Goal: Task Accomplishment & Management: Use online tool/utility

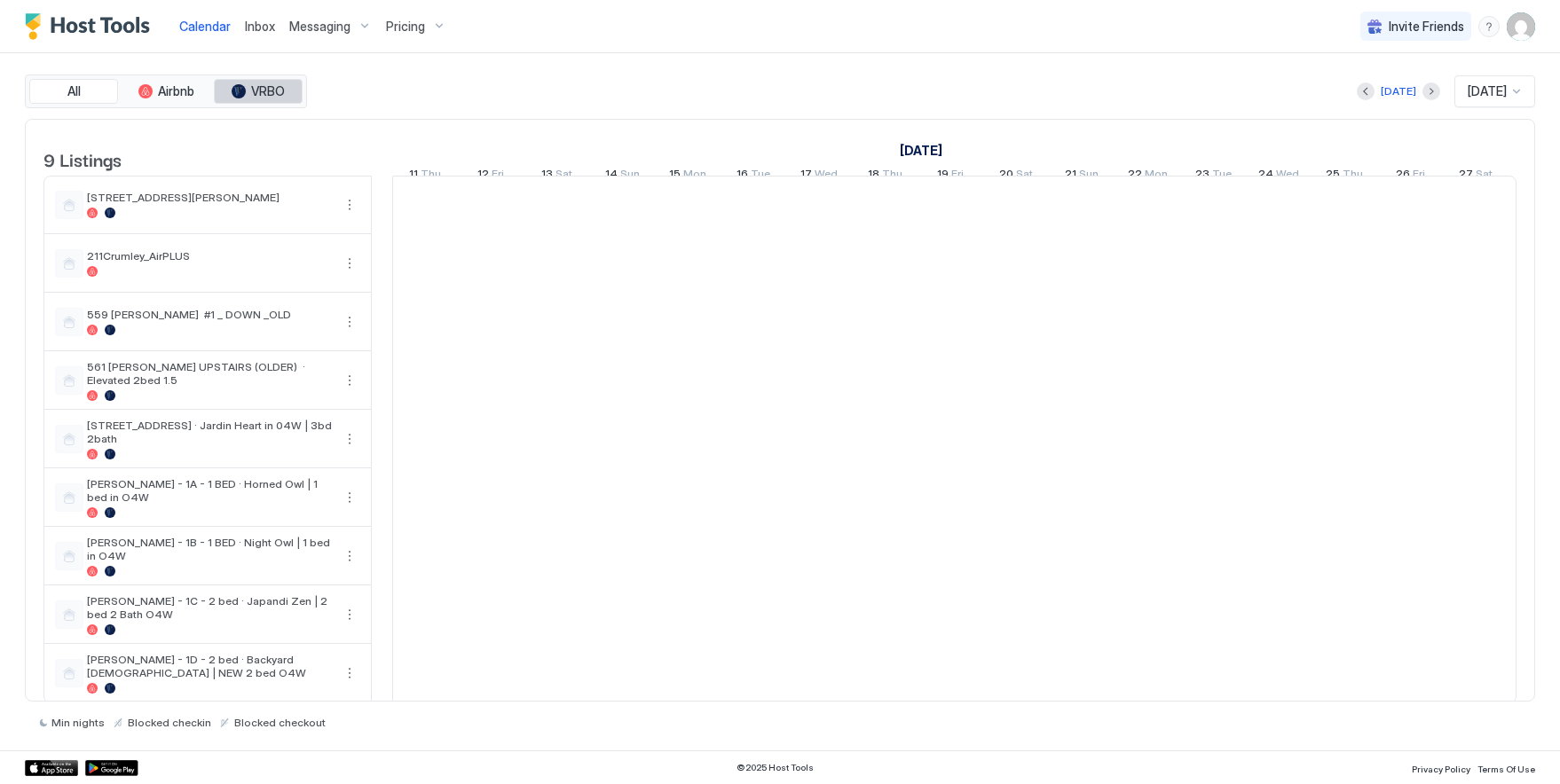
scroll to position [0, 985]
click at [323, 24] on span "Messaging" at bounding box center [320, 27] width 61 height 16
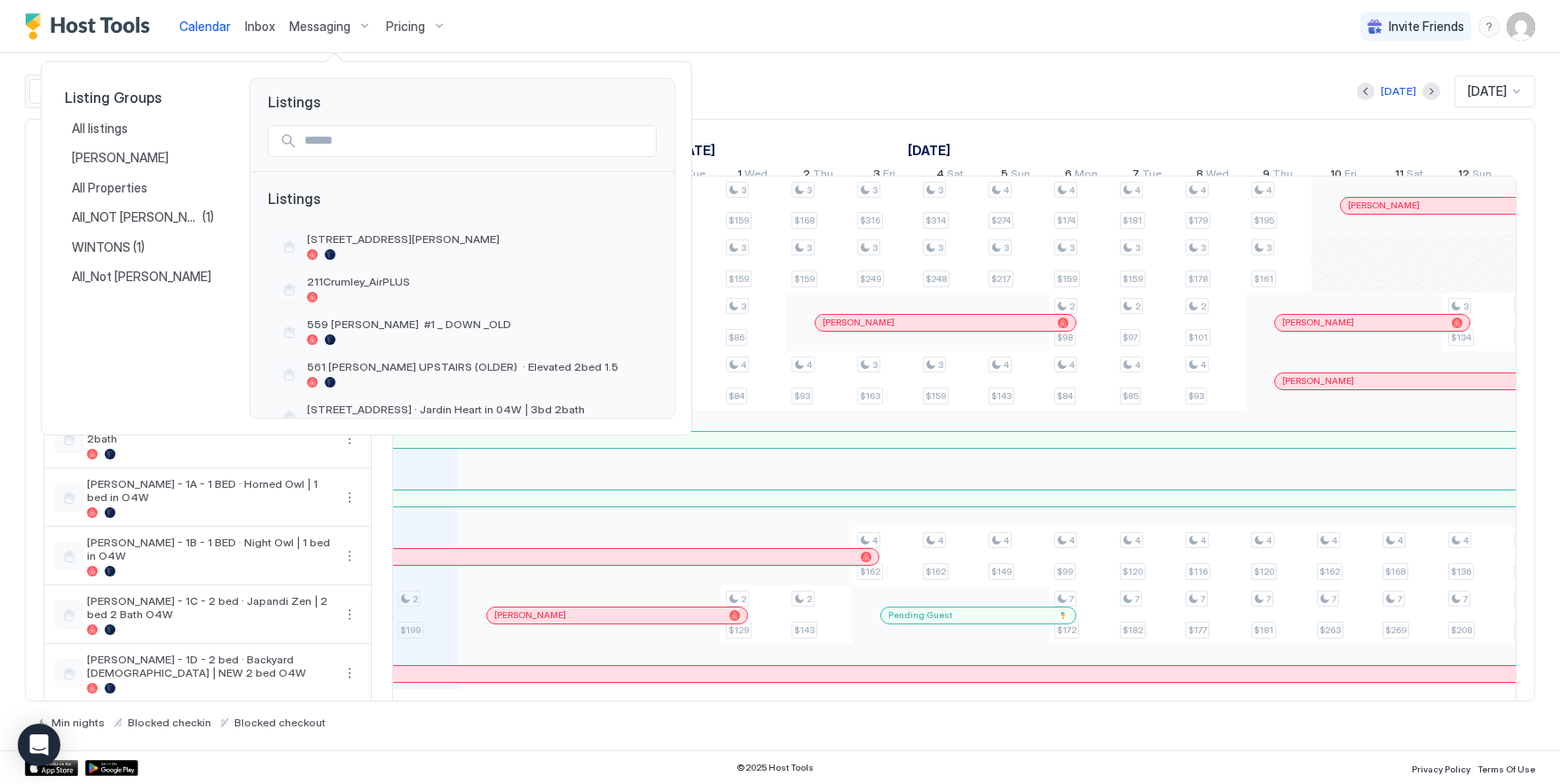
click at [751, 73] on div at bounding box center [780, 392] width 1560 height 784
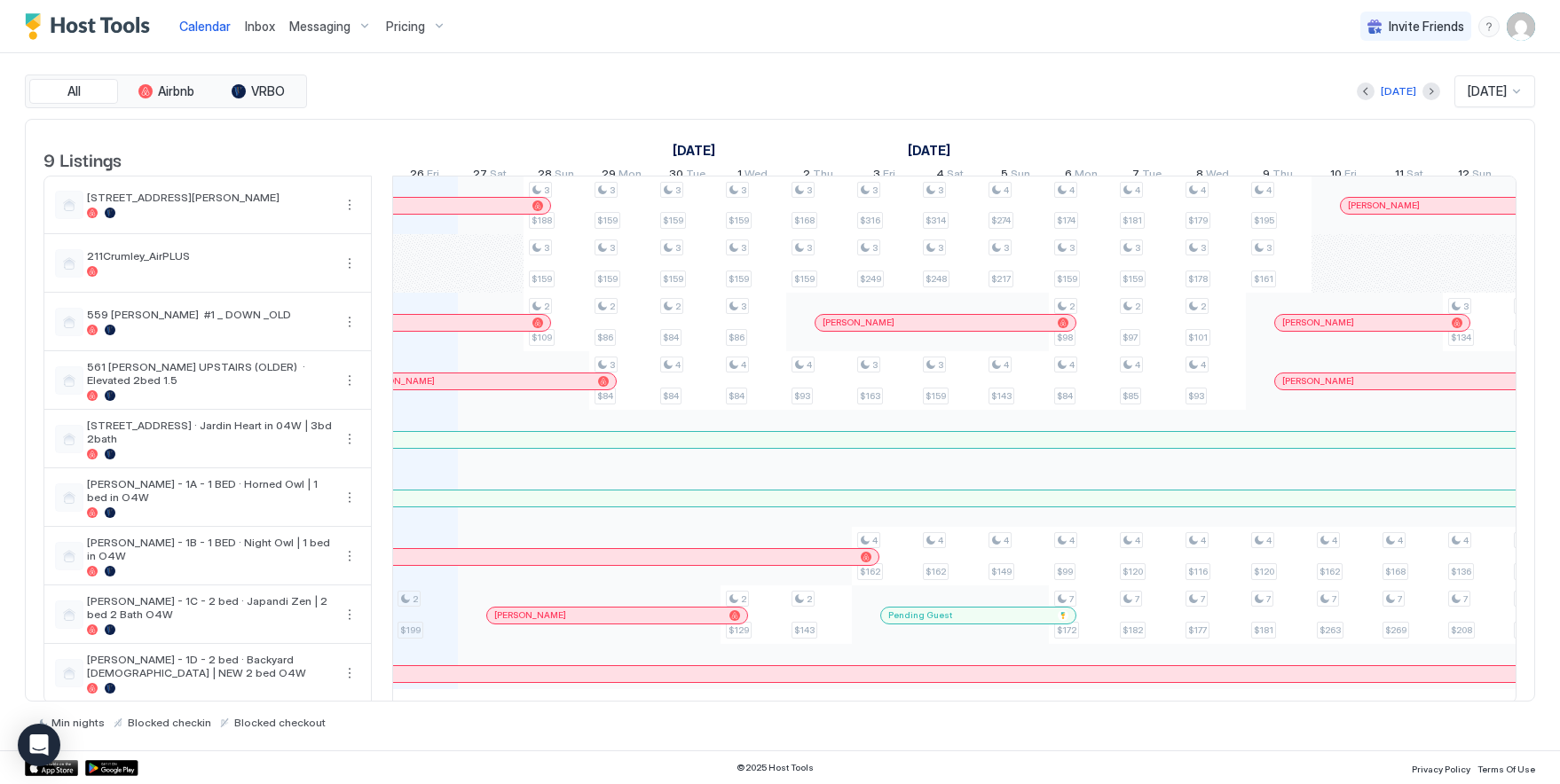
scroll to position [29, 0]
click at [316, 21] on span "Messaging" at bounding box center [320, 27] width 61 height 16
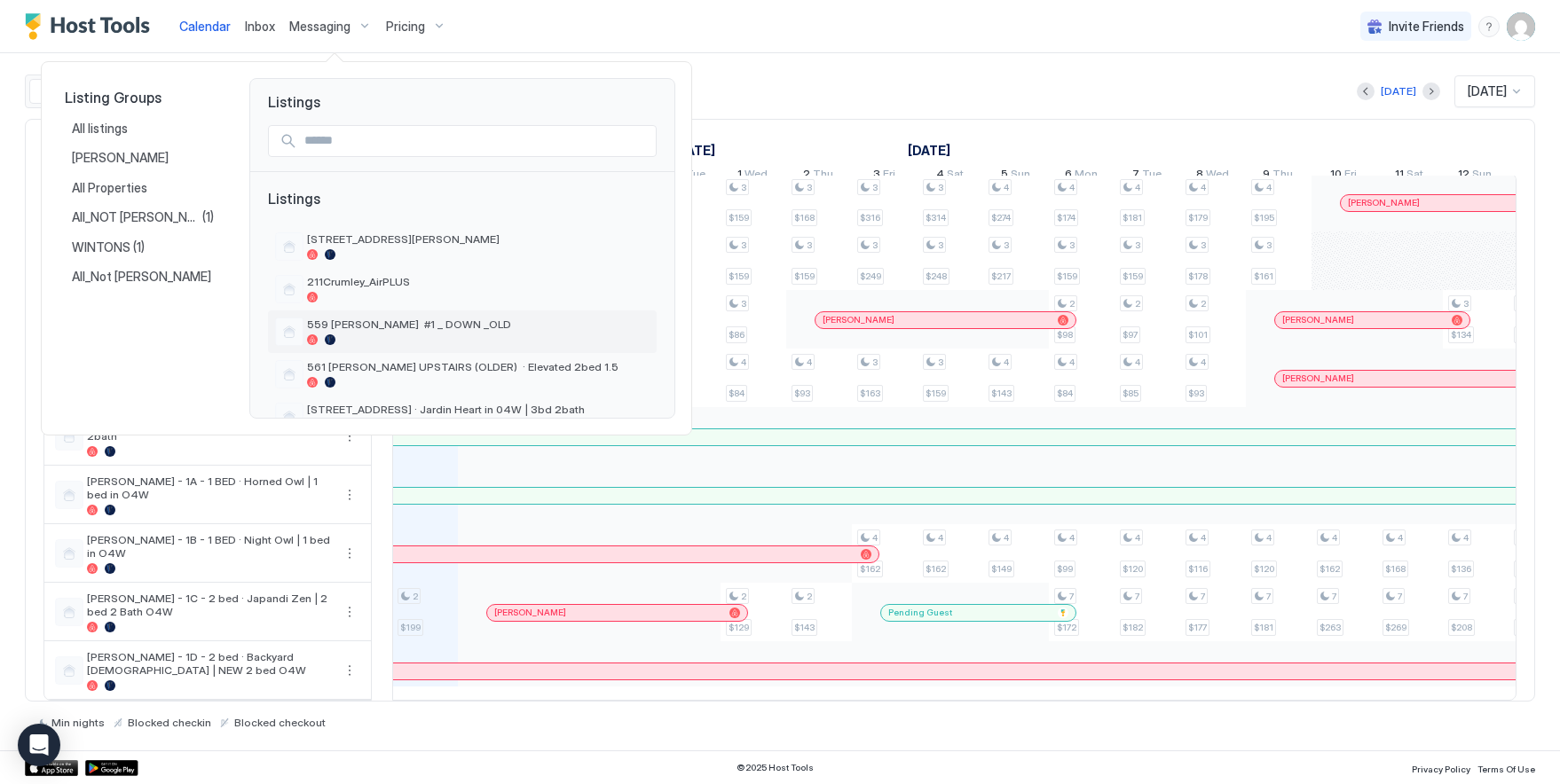
scroll to position [209, 0]
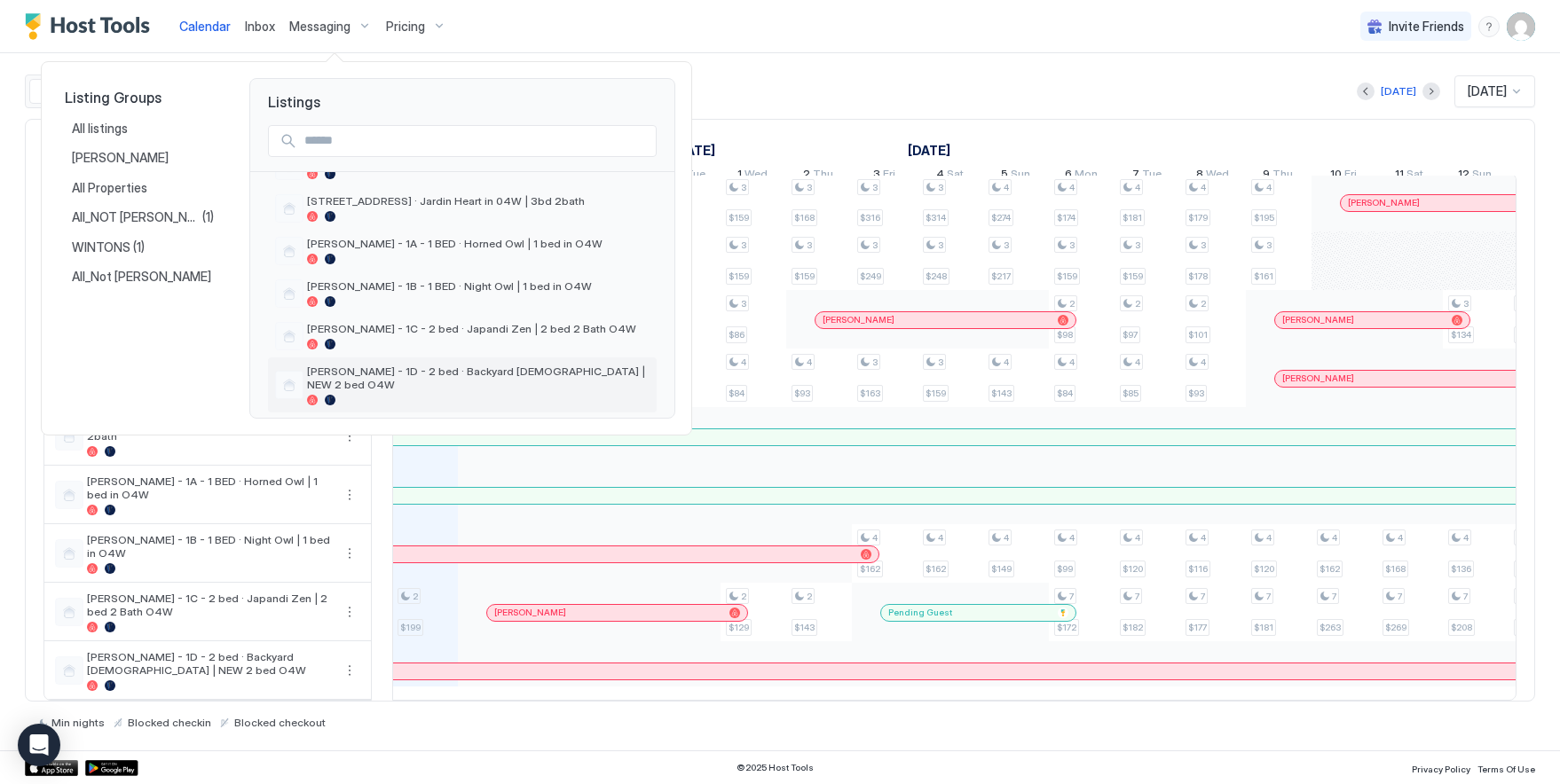
click at [392, 373] on span "[PERSON_NAME] - 1D - 2 bed · Backyard [DEMOGRAPHIC_DATA] | NEW 2 bed O4W" at bounding box center [479, 377] width 343 height 27
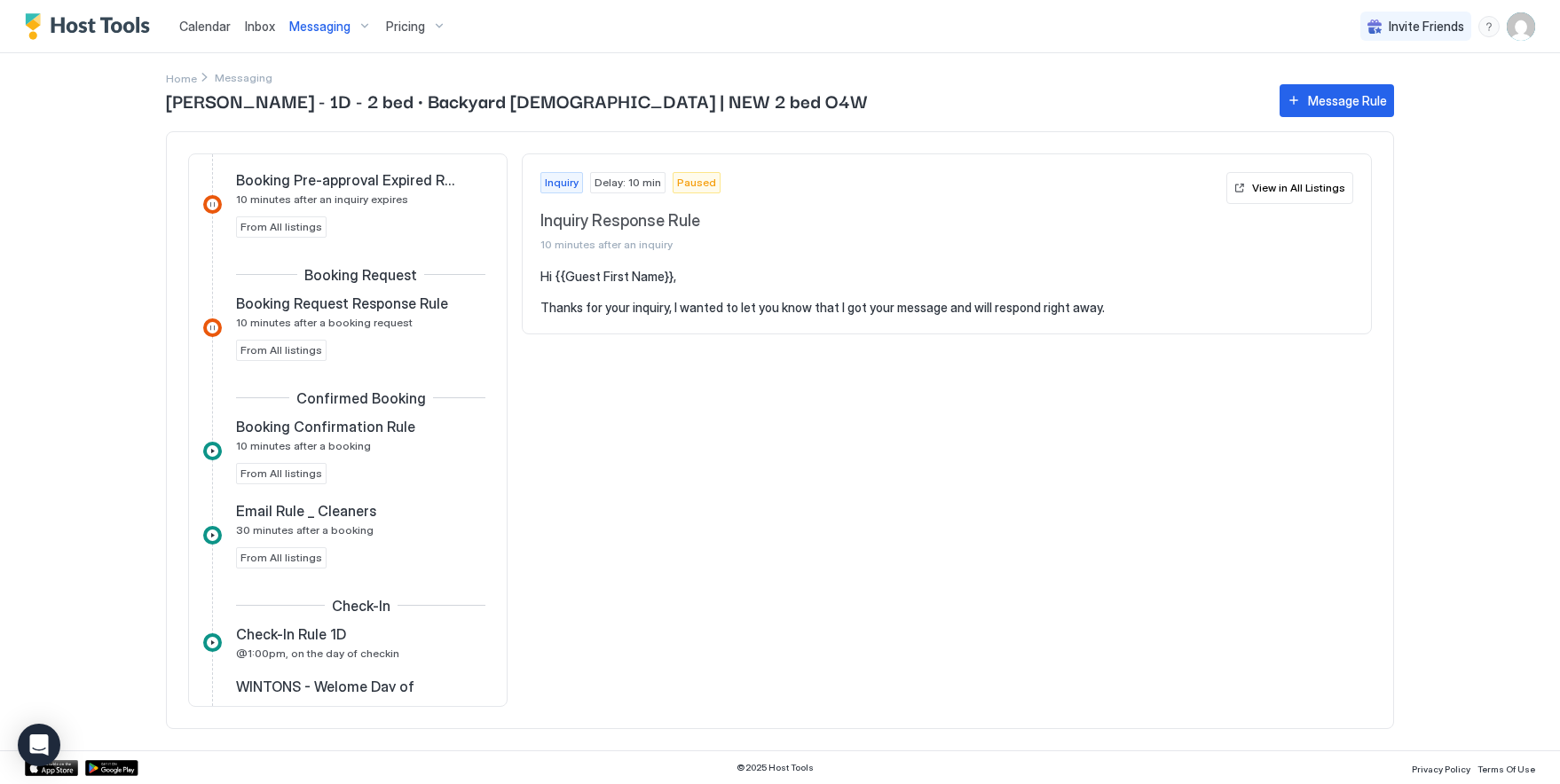
scroll to position [168, 0]
click at [1378, 101] on div "Message Rule" at bounding box center [1347, 100] width 79 height 19
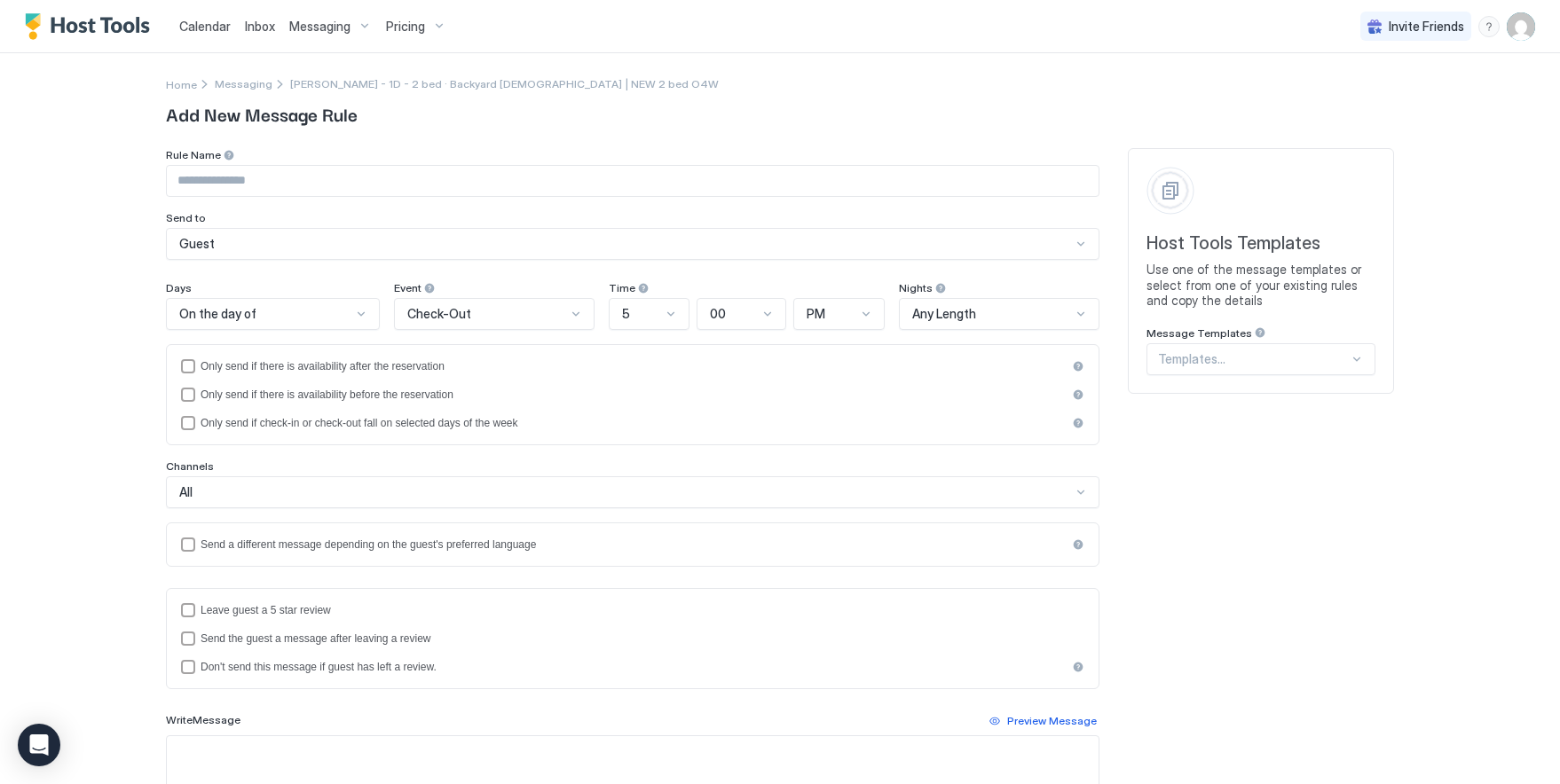
click at [259, 312] on div "On the day of" at bounding box center [265, 314] width 172 height 16
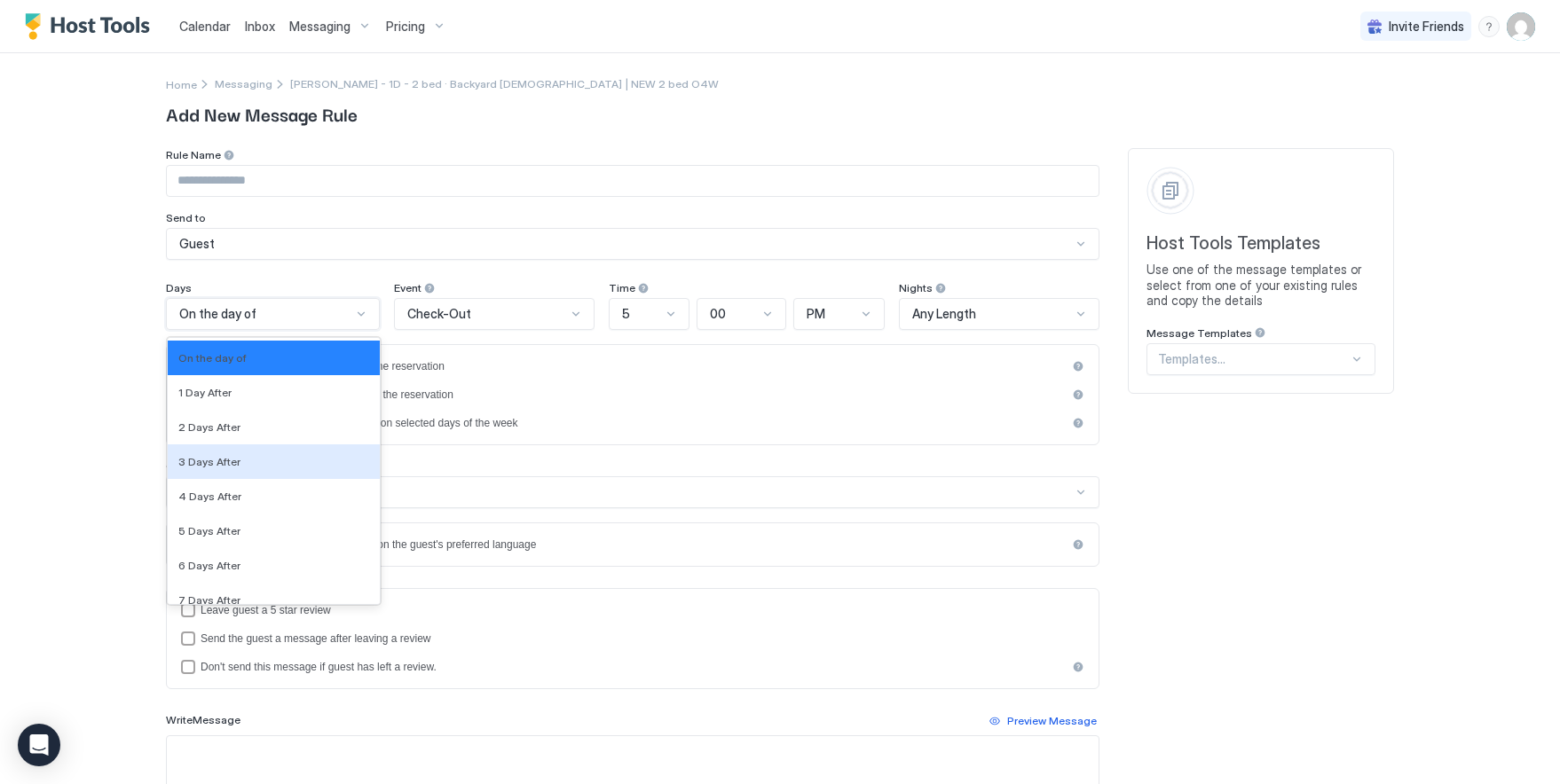
scroll to position [3089, 0]
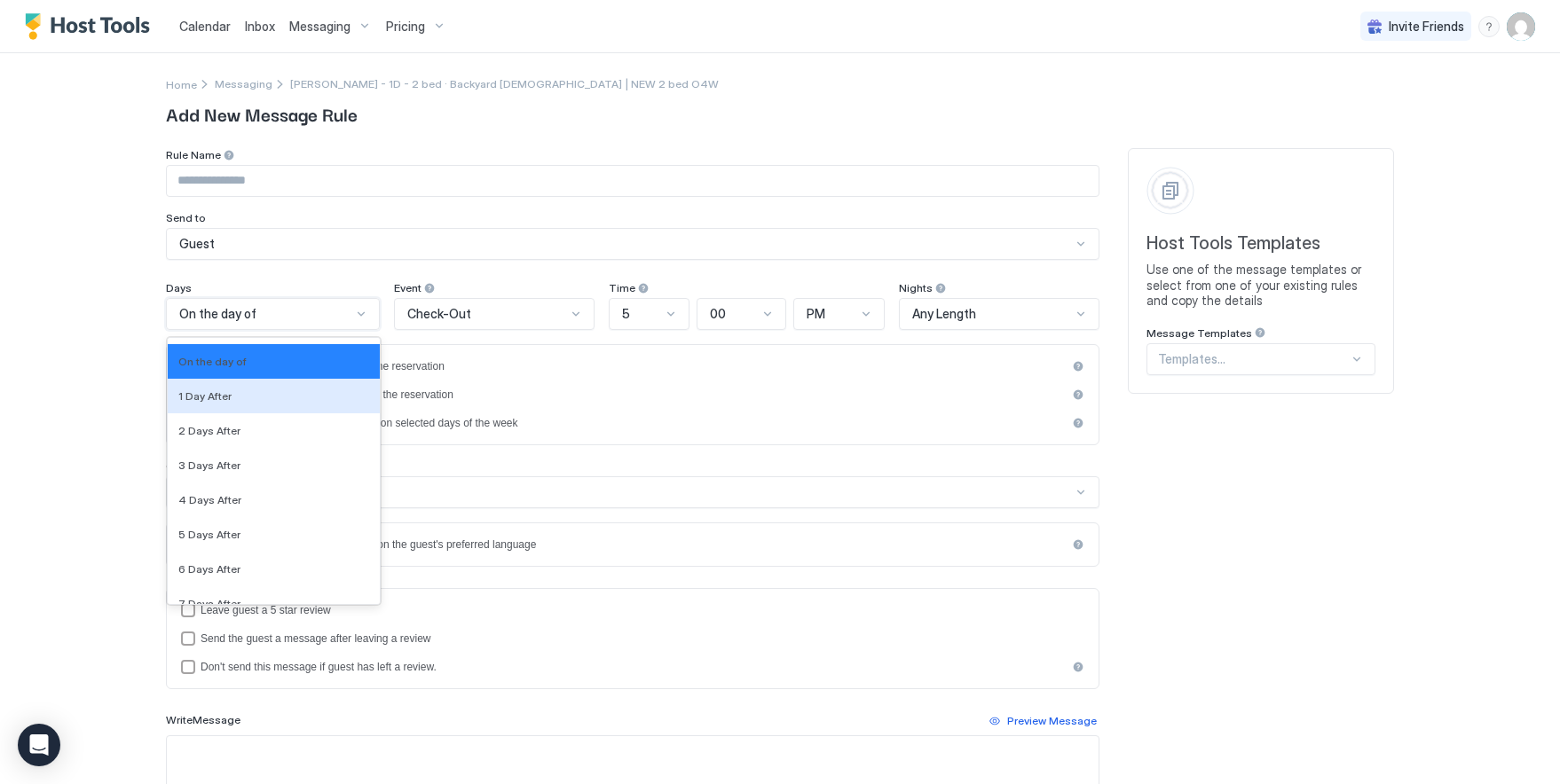
click at [214, 398] on span "1 Day After" at bounding box center [205, 396] width 53 height 14
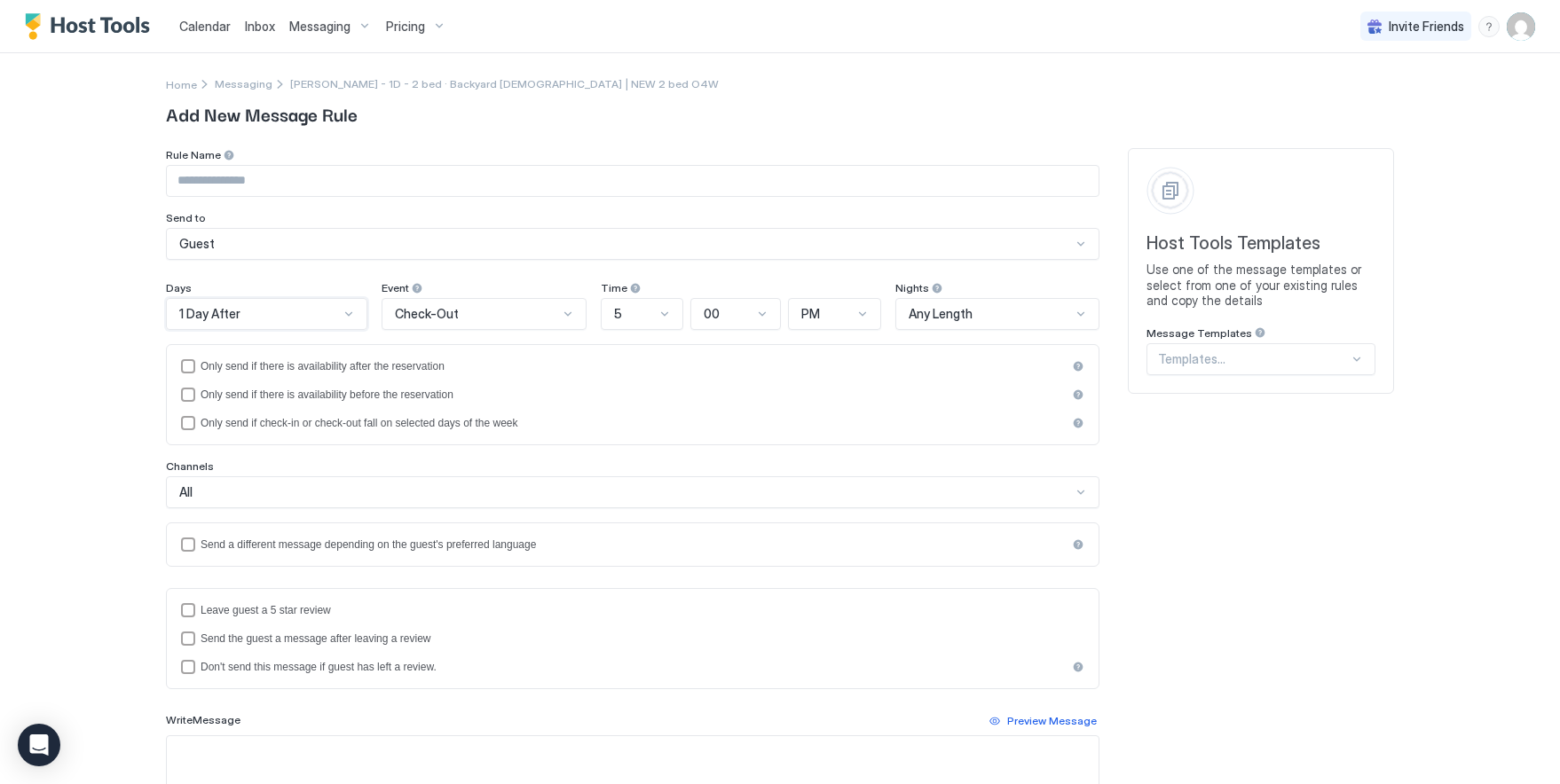
click at [499, 315] on div "Check-Out" at bounding box center [476, 314] width 163 height 16
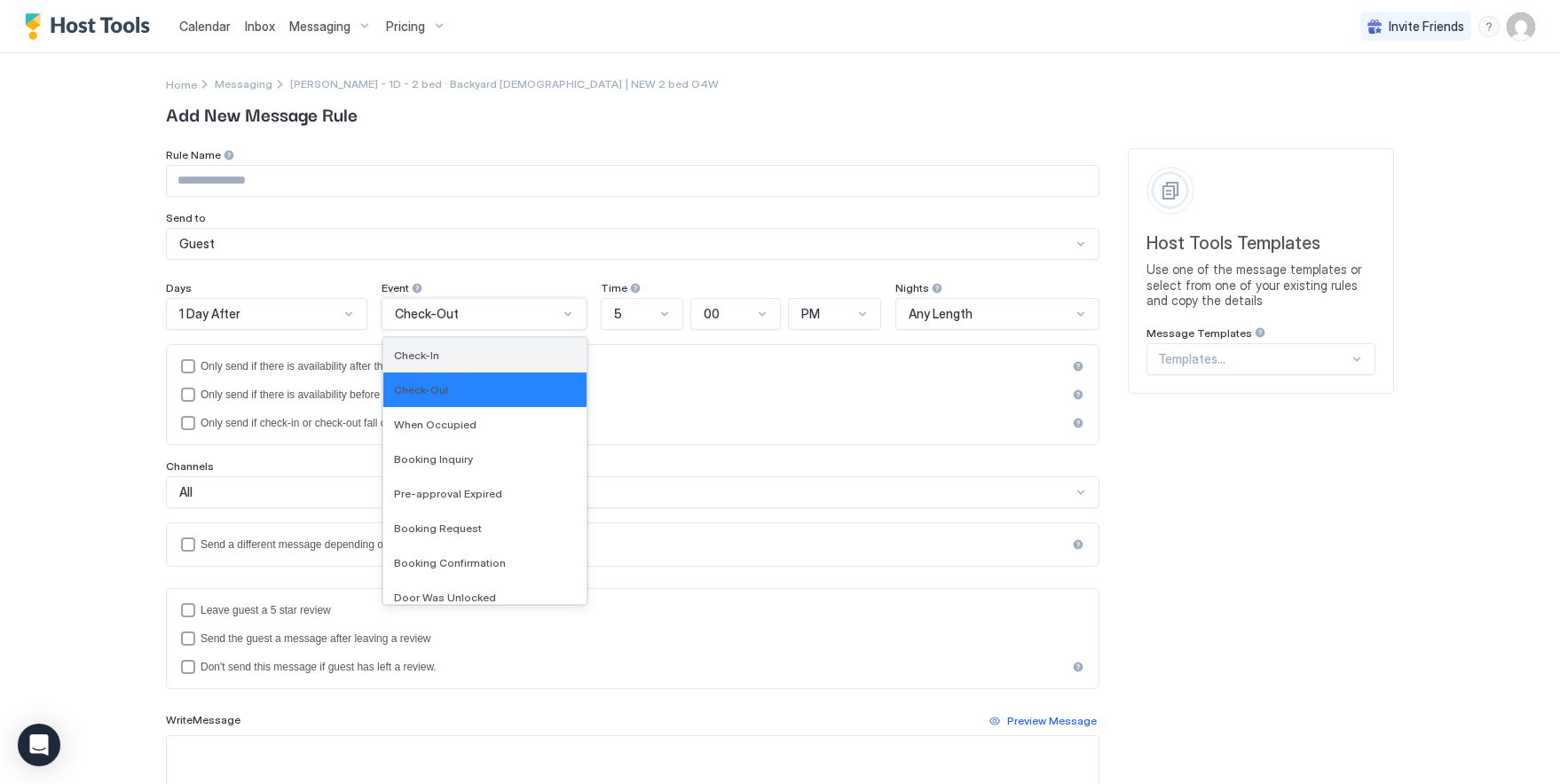
click at [475, 357] on div "Check-In" at bounding box center [485, 356] width 181 height 14
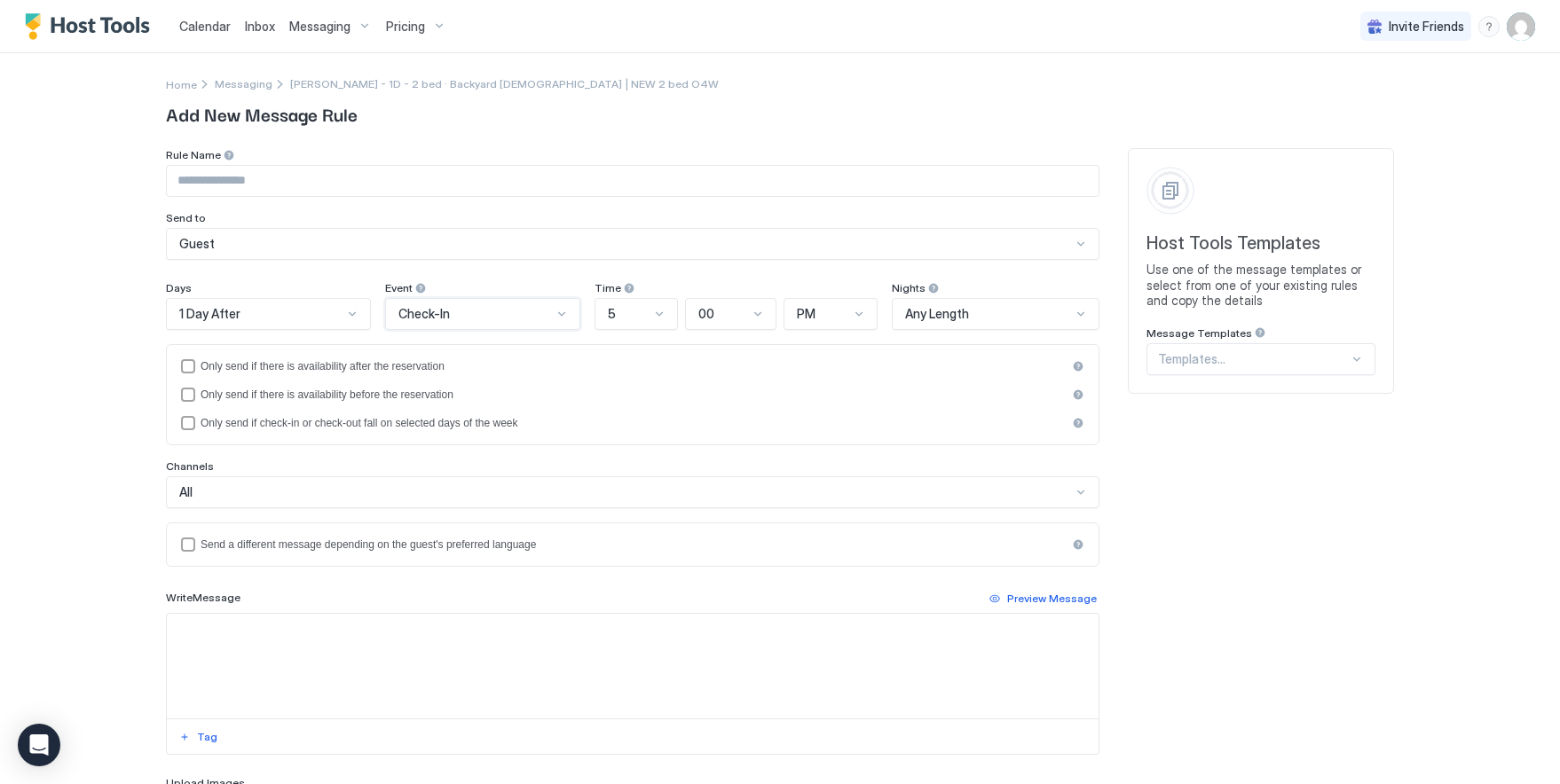
click at [305, 314] on div "1 Day After" at bounding box center [261, 314] width 164 height 16
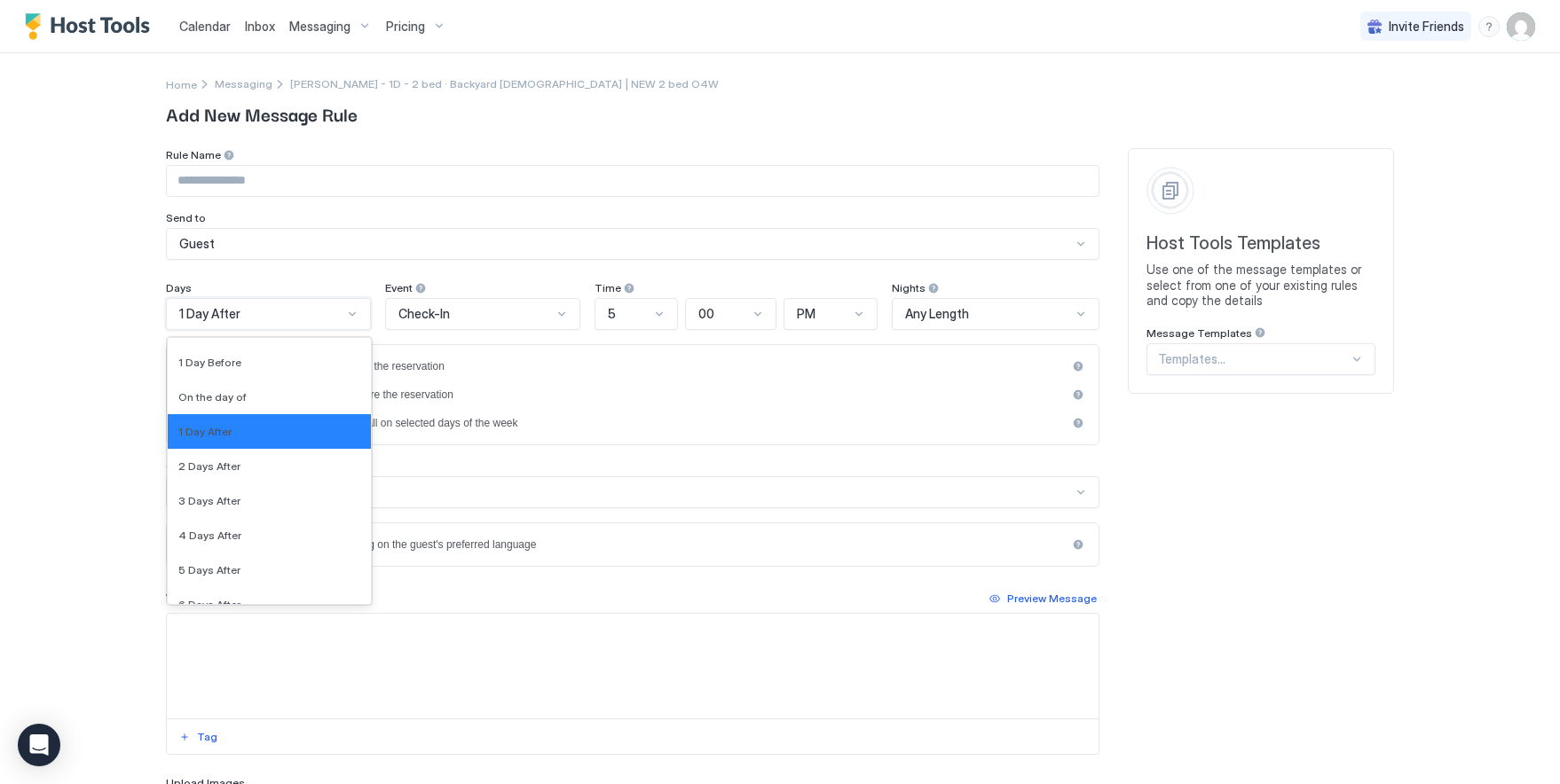
scroll to position [2748, 0]
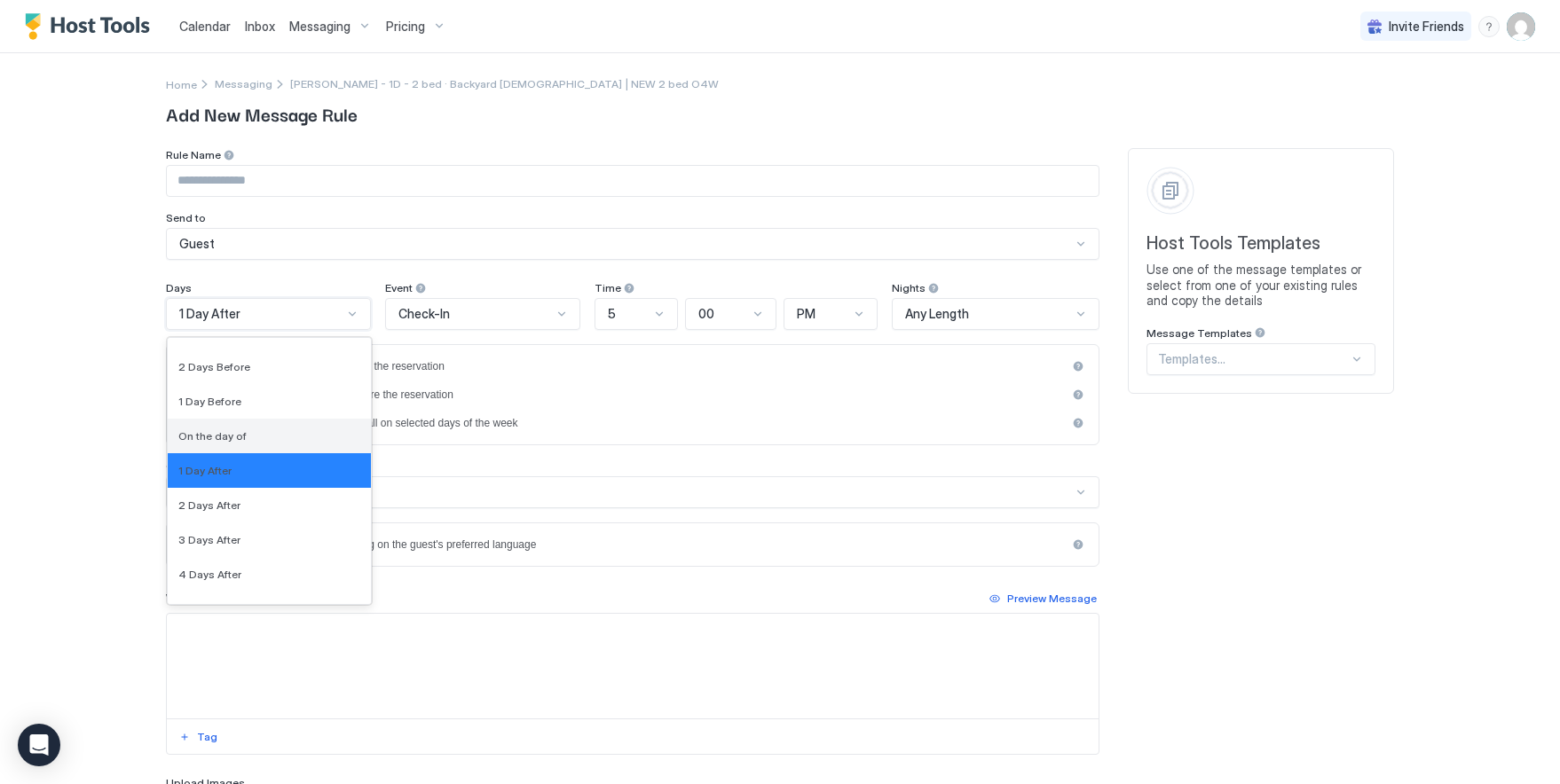
click at [291, 425] on div "On the day of" at bounding box center [269, 435] width 203 height 34
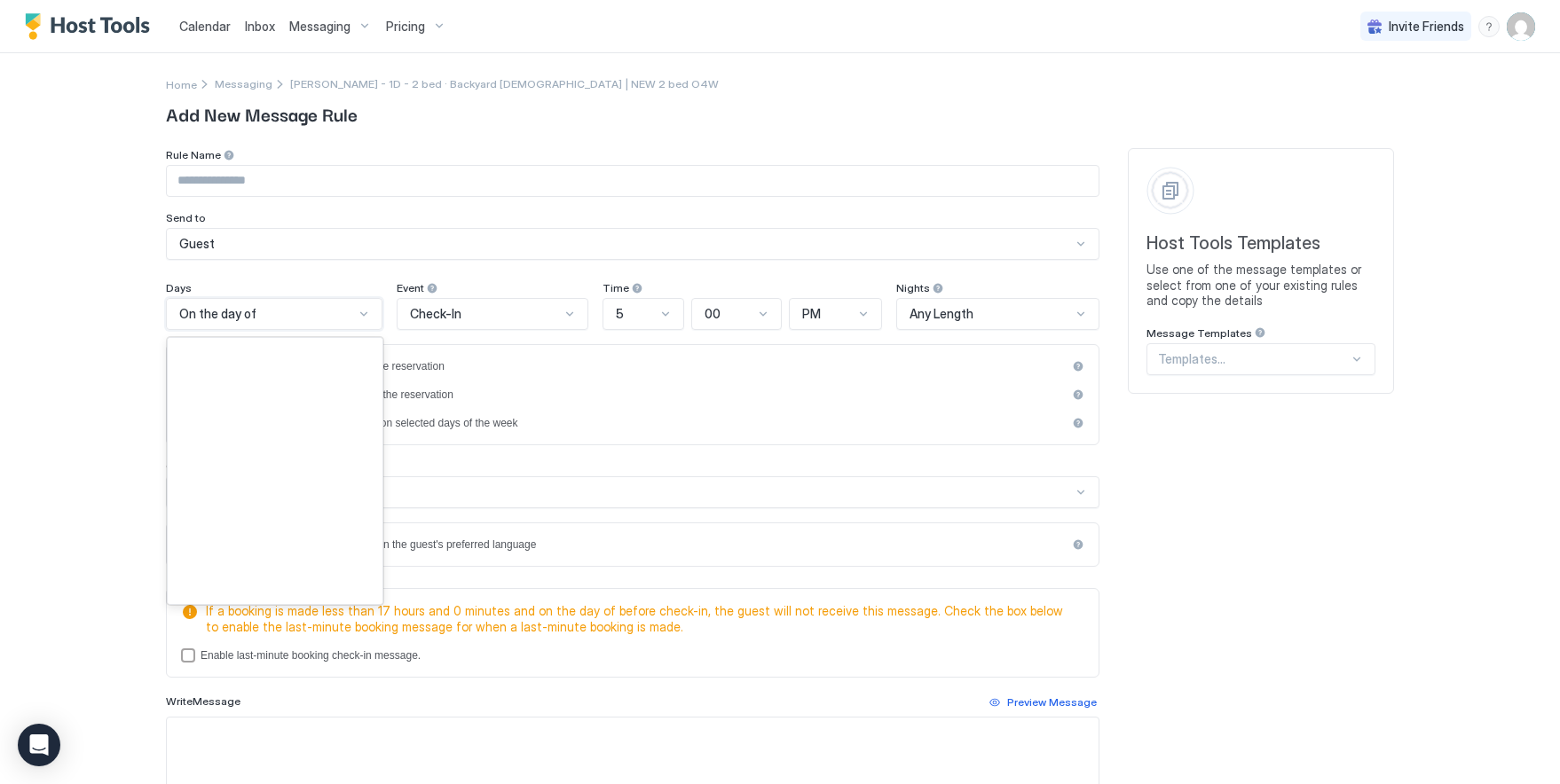
click at [357, 314] on div at bounding box center [364, 314] width 14 height 14
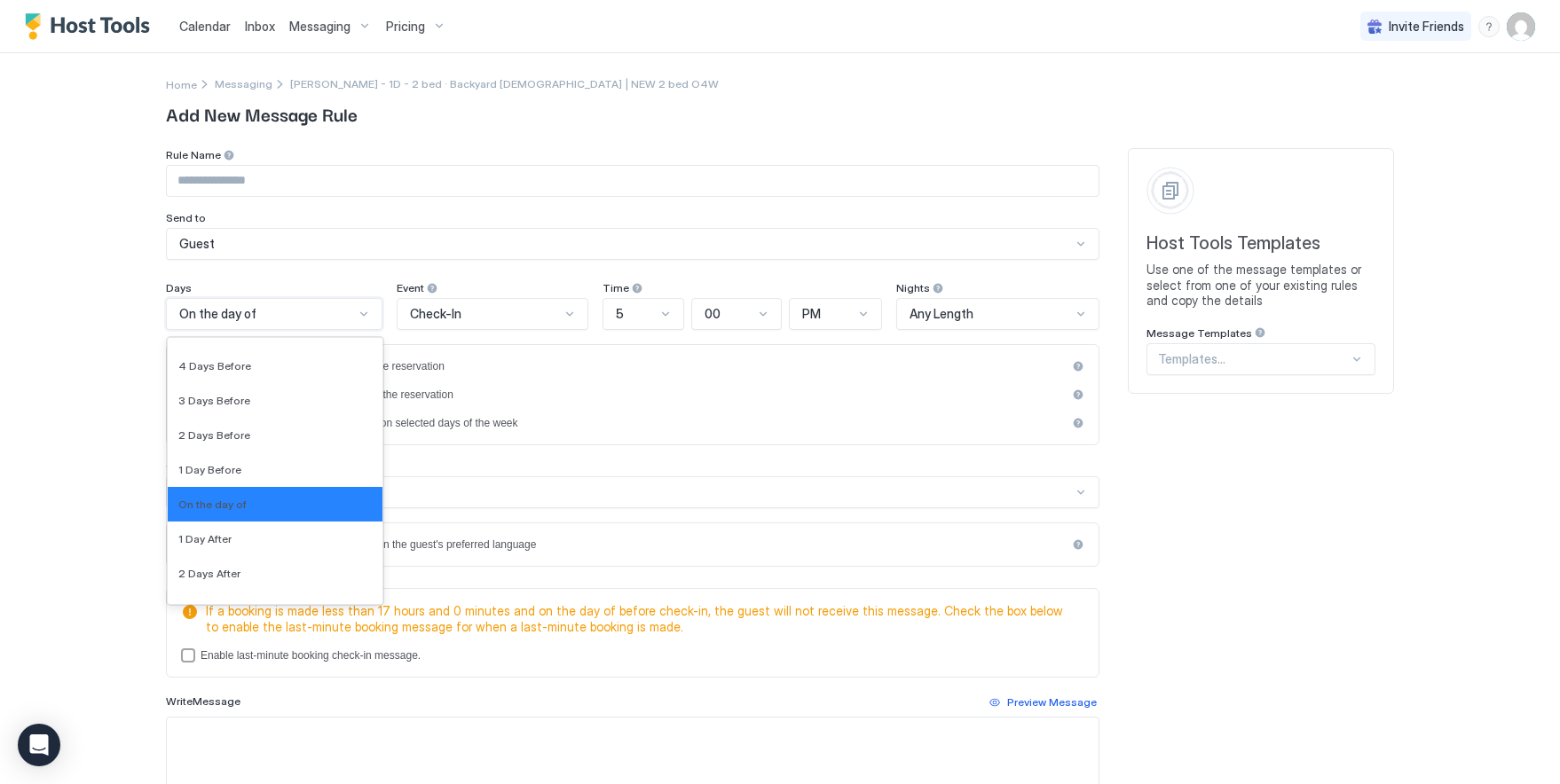
scroll to position [2687, 0]
click at [237, 545] on div "1 Day After" at bounding box center [275, 539] width 193 height 14
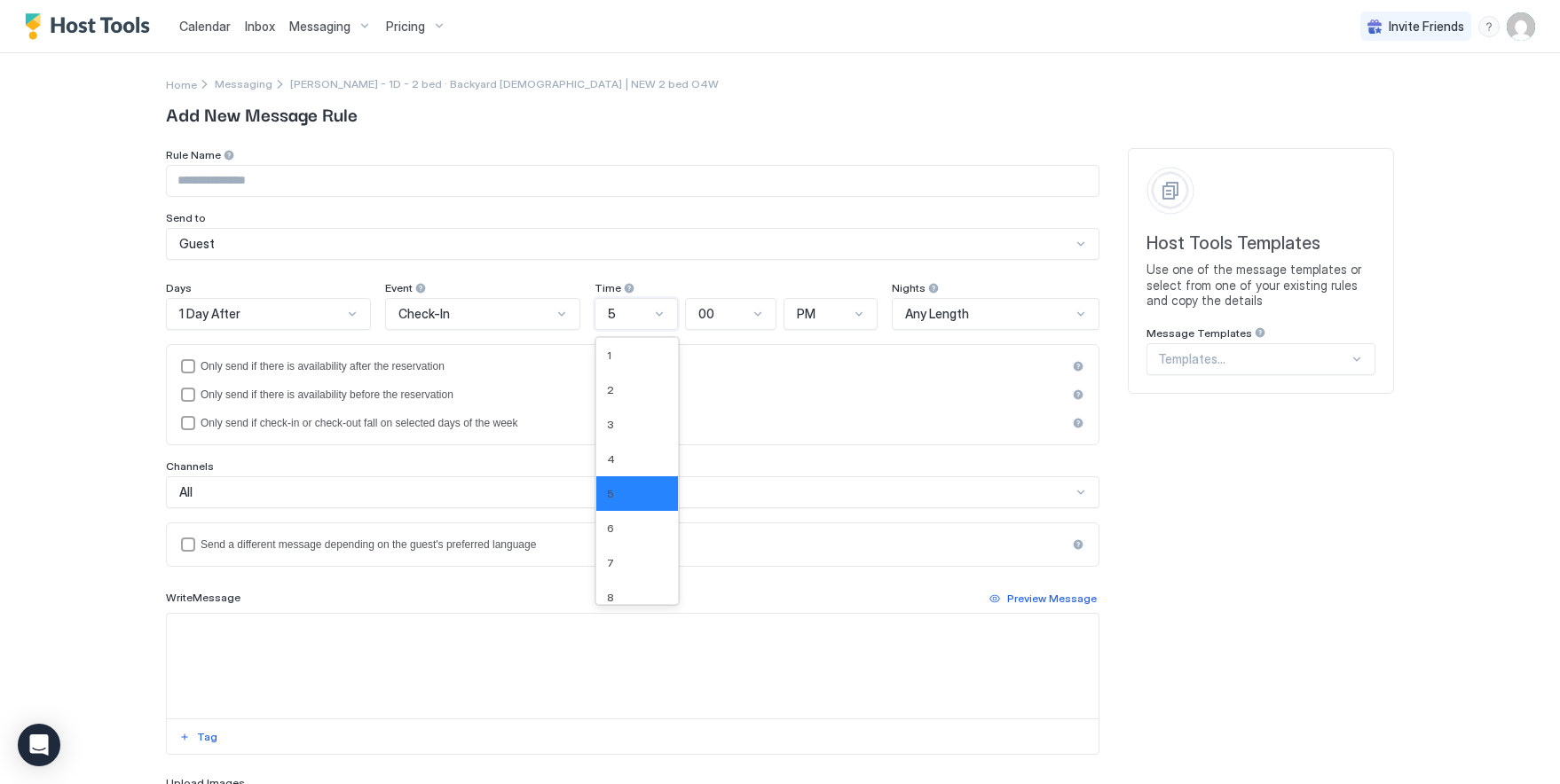
click at [658, 310] on div "5" at bounding box center [636, 314] width 84 height 32
click at [618, 522] on div "10" at bounding box center [637, 518] width 60 height 14
click at [798, 310] on span "PM" at bounding box center [807, 314] width 19 height 16
click at [801, 352] on span "AM" at bounding box center [805, 356] width 17 height 14
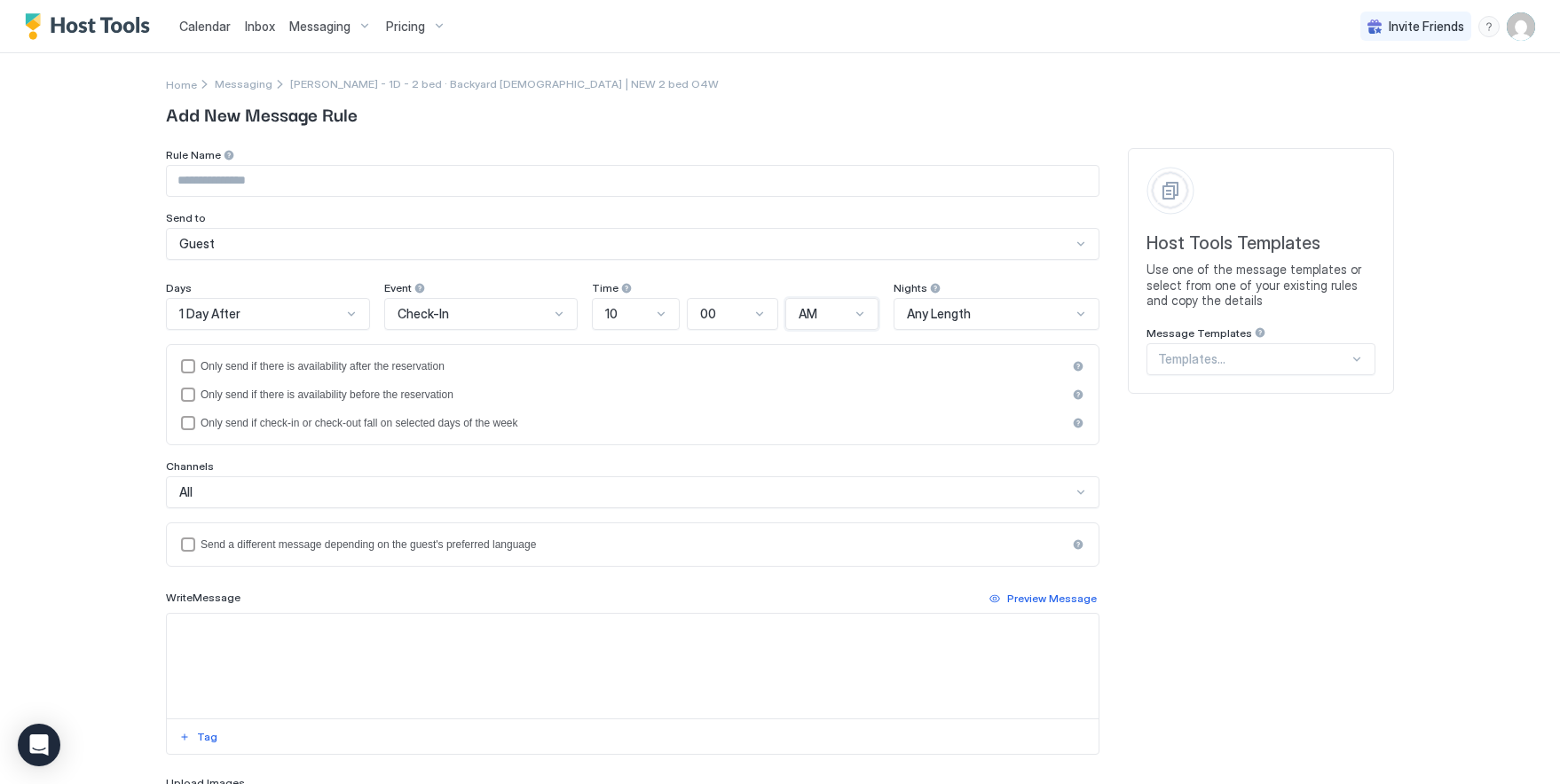
click at [221, 656] on textarea "Input Field" at bounding box center [632, 666] width 931 height 104
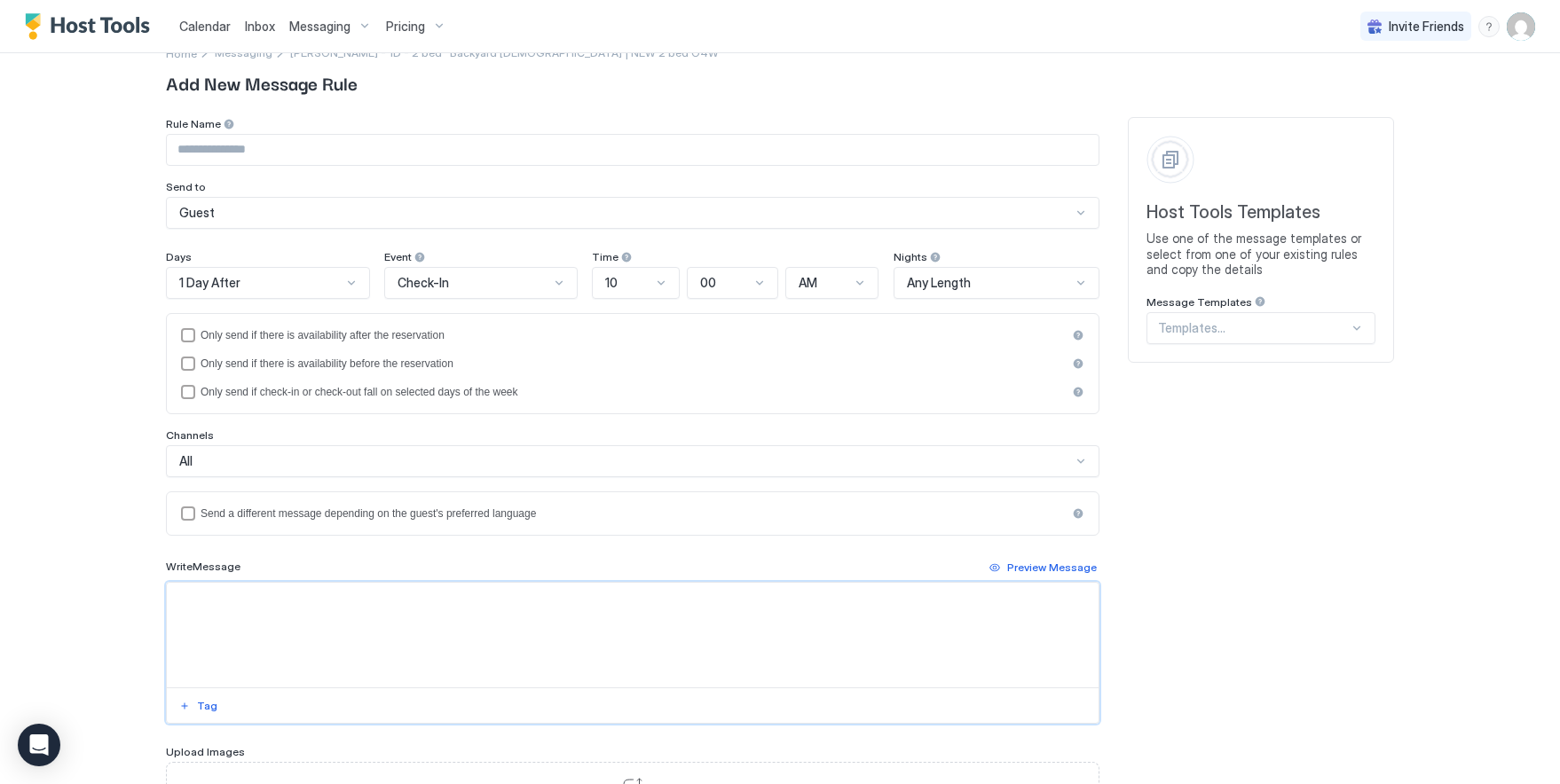
scroll to position [57, 0]
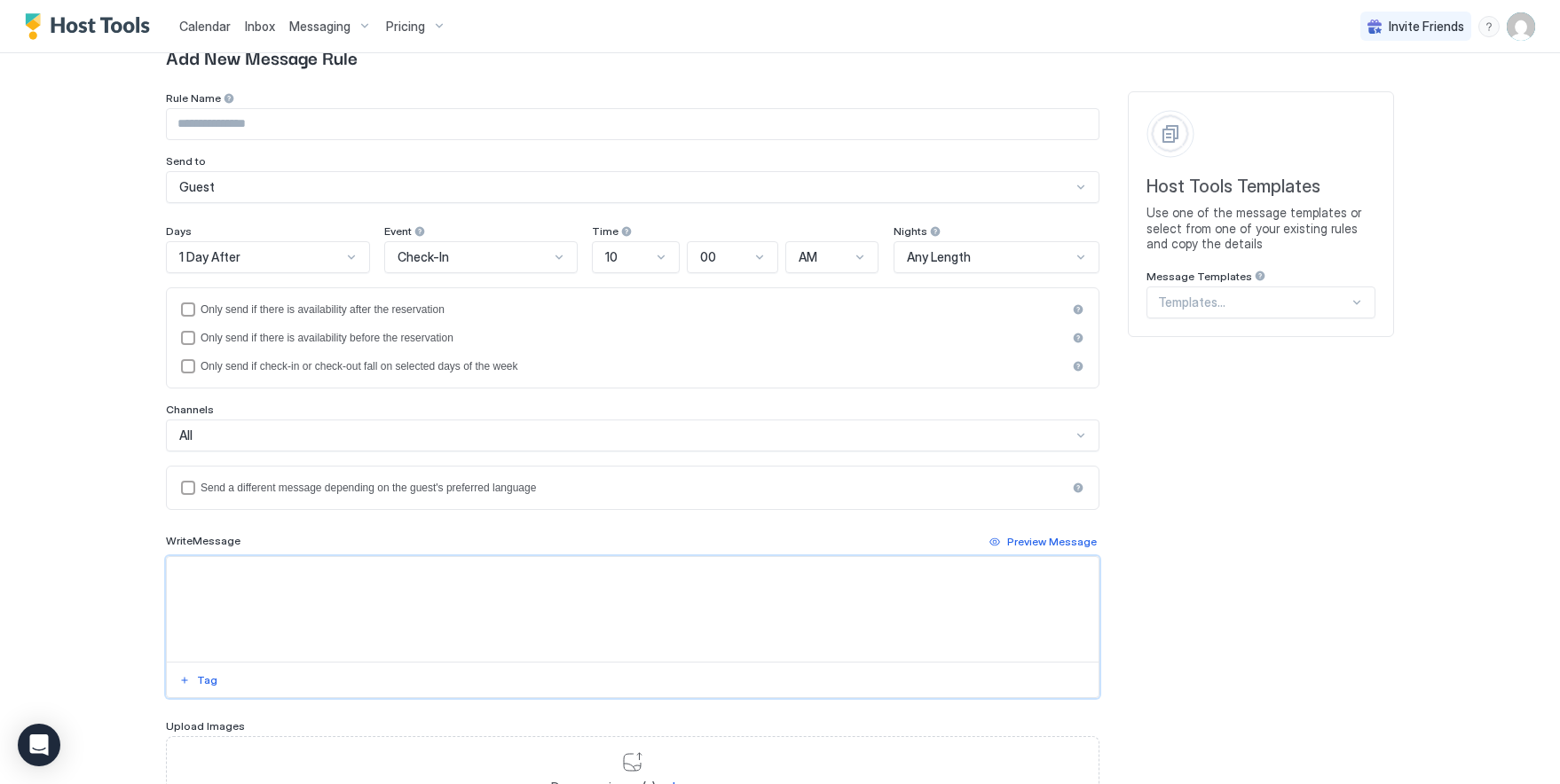
type textarea "*"
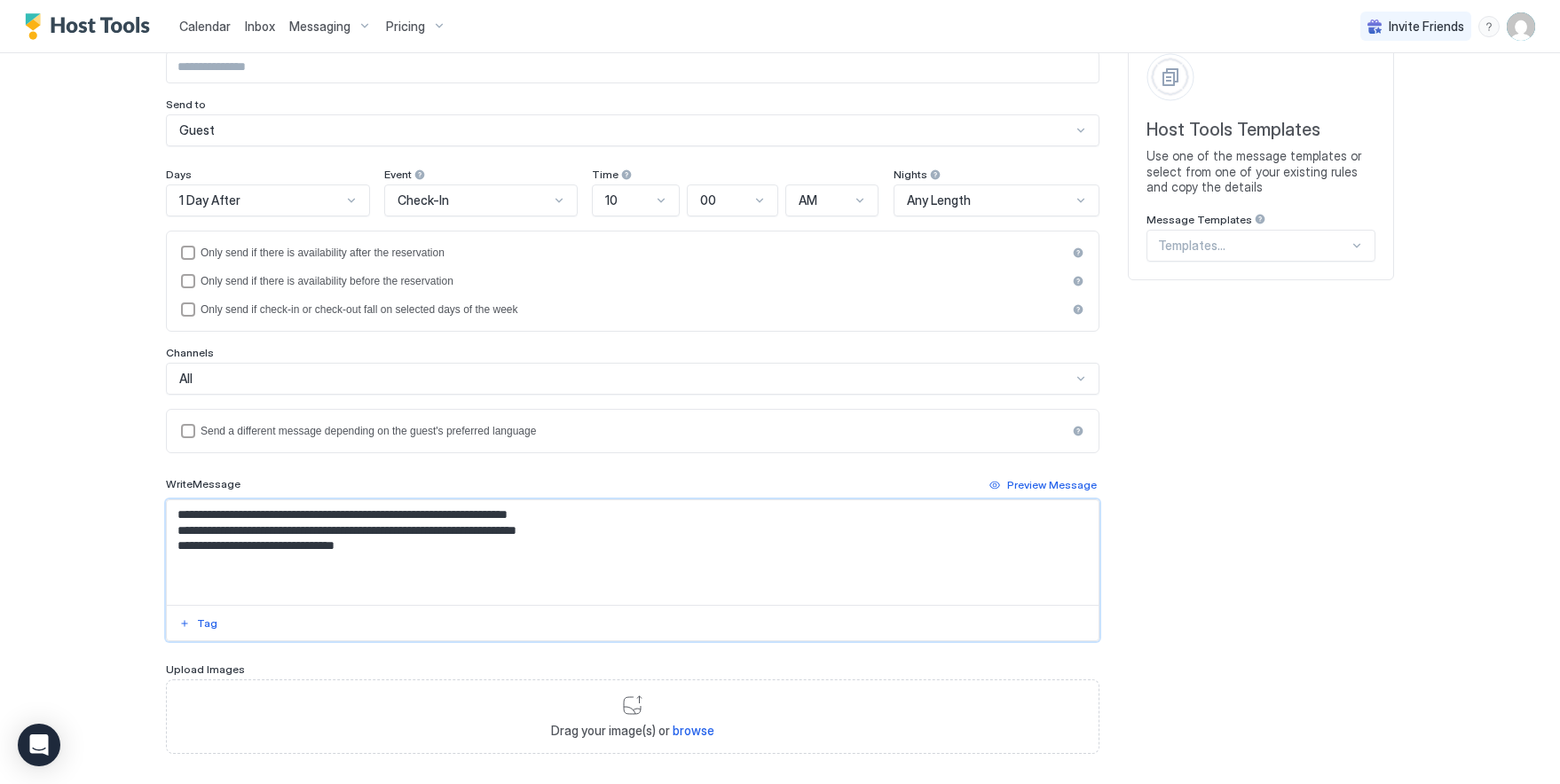
scroll to position [203, 0]
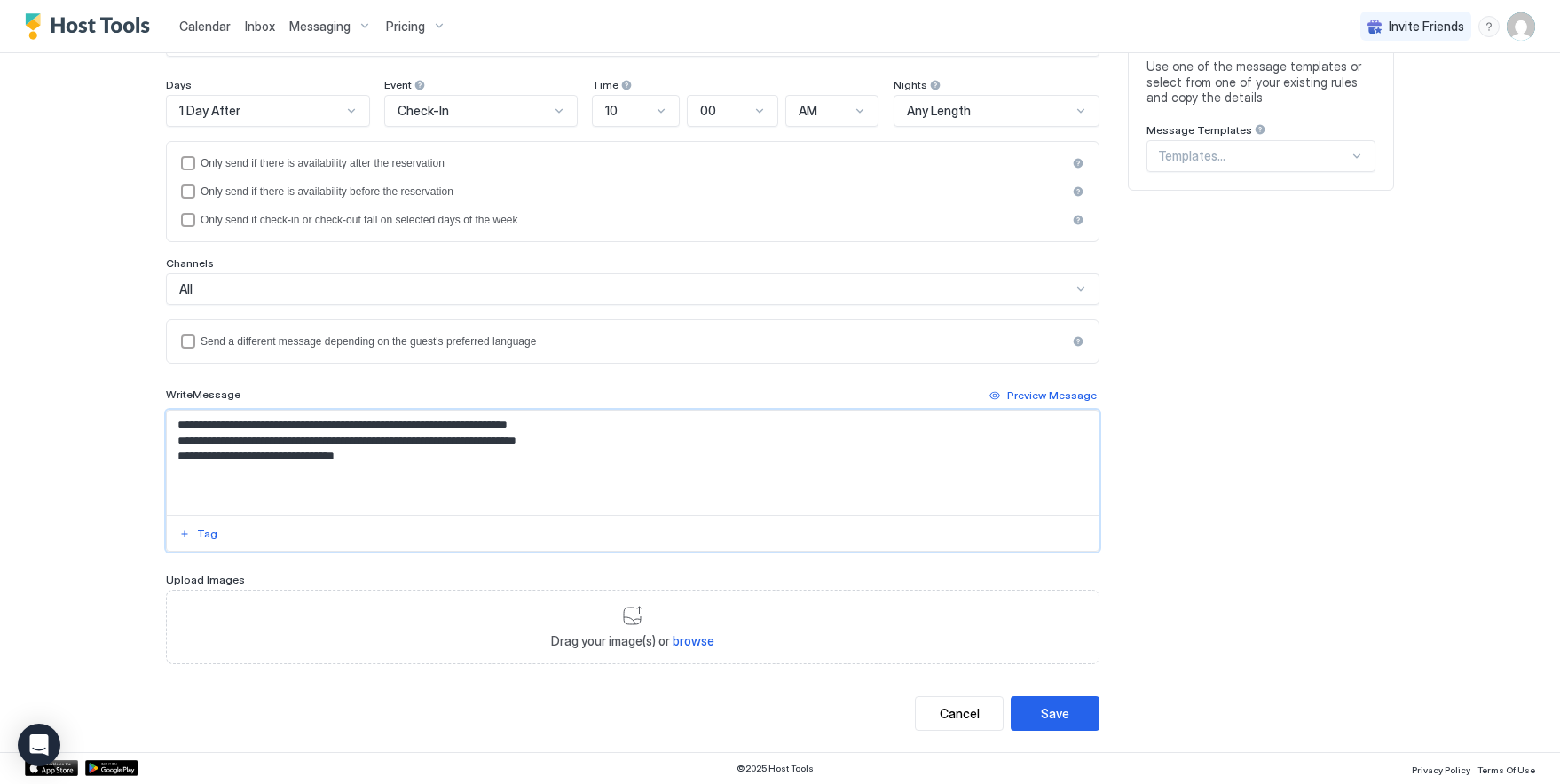
click at [171, 459] on textarea "**********" at bounding box center [632, 463] width 931 height 104
click at [362, 451] on textarea "**********" at bounding box center [632, 463] width 931 height 104
click at [175, 470] on textarea "**********" at bounding box center [632, 463] width 931 height 104
click at [411, 427] on textarea "**********" at bounding box center [632, 463] width 931 height 104
click at [596, 427] on textarea "**********" at bounding box center [632, 463] width 931 height 104
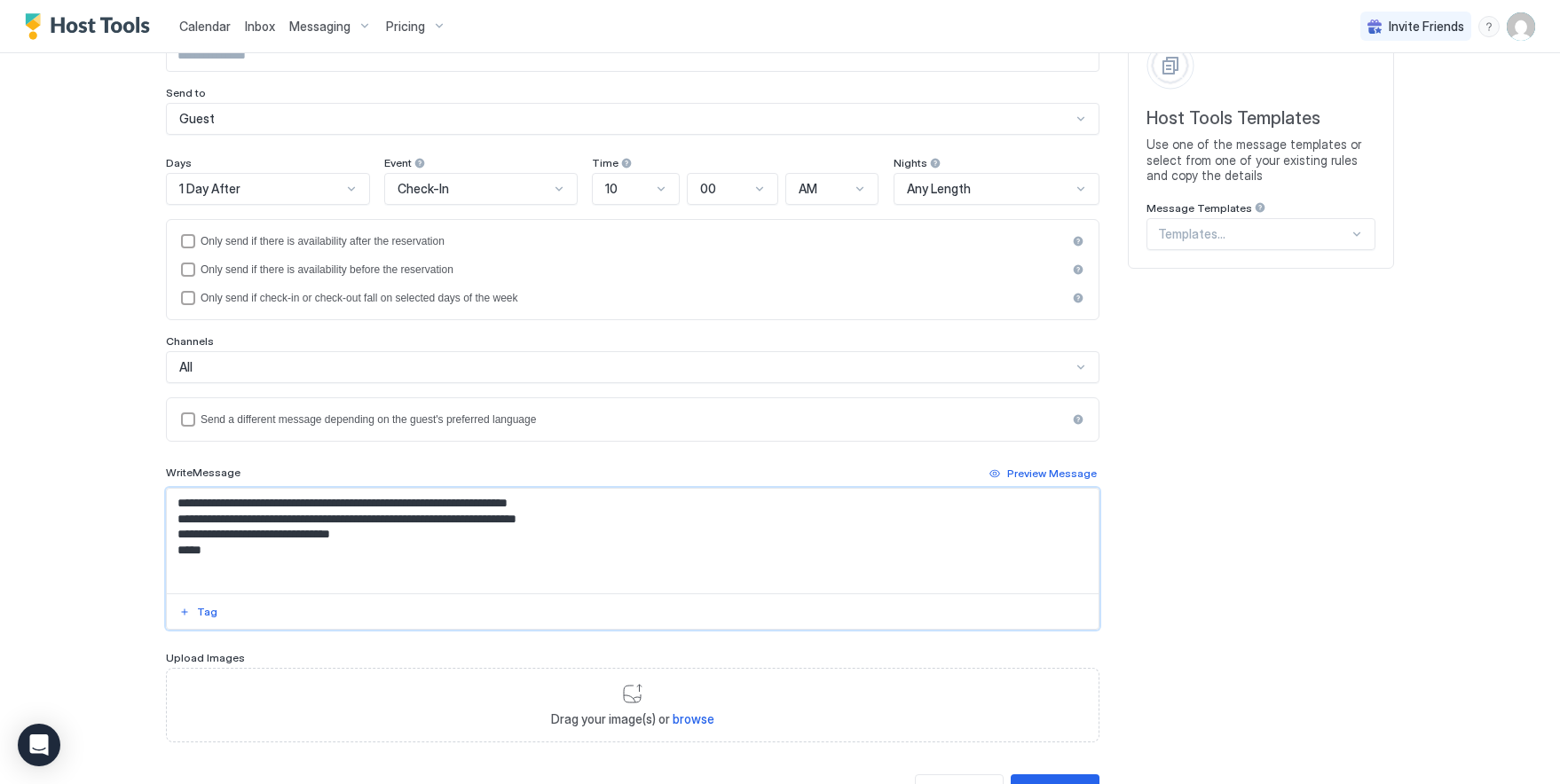
scroll to position [0, 0]
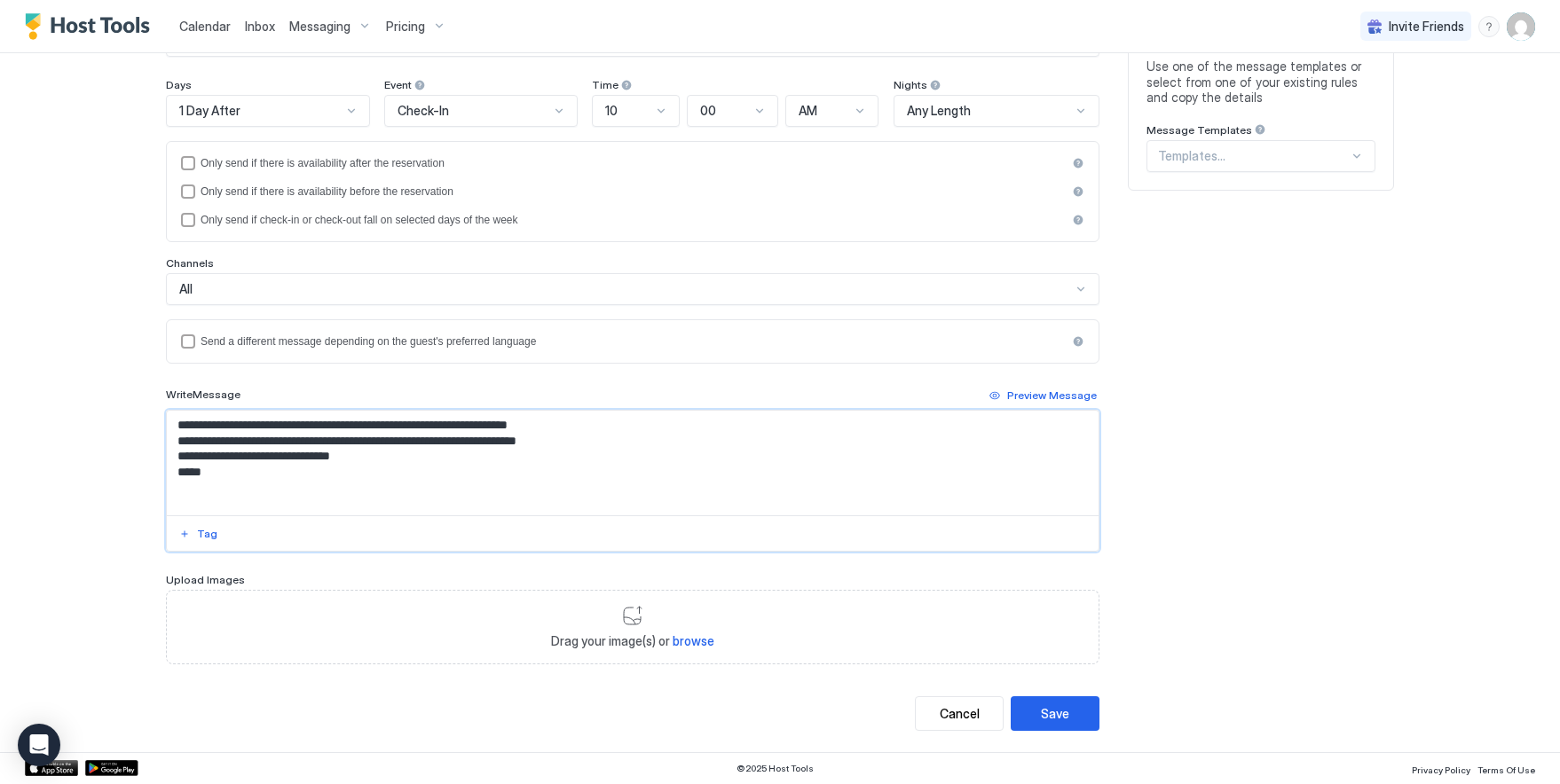
click at [1057, 716] on div "Save" at bounding box center [1054, 713] width 29 height 19
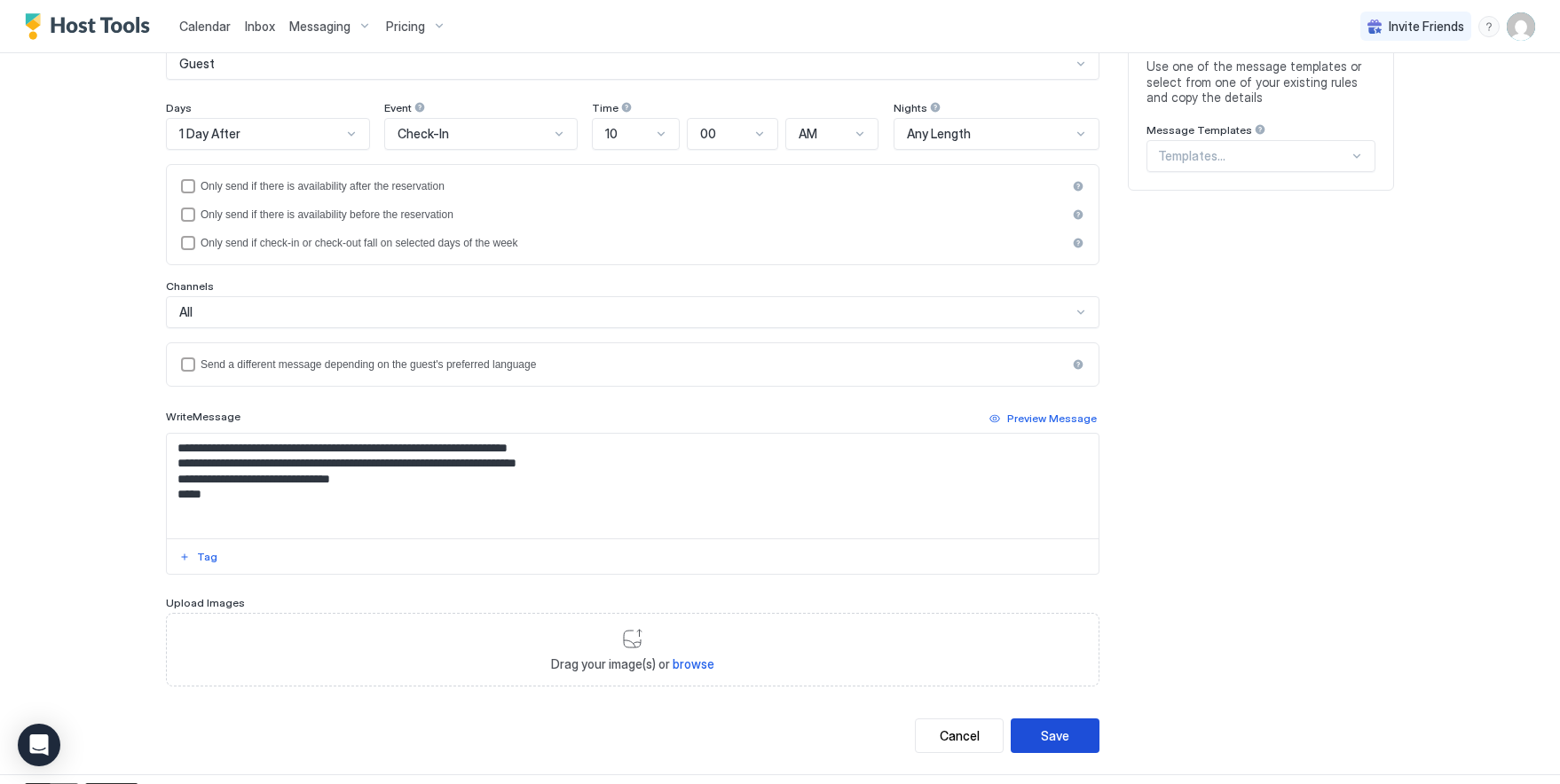
scroll to position [226, 0]
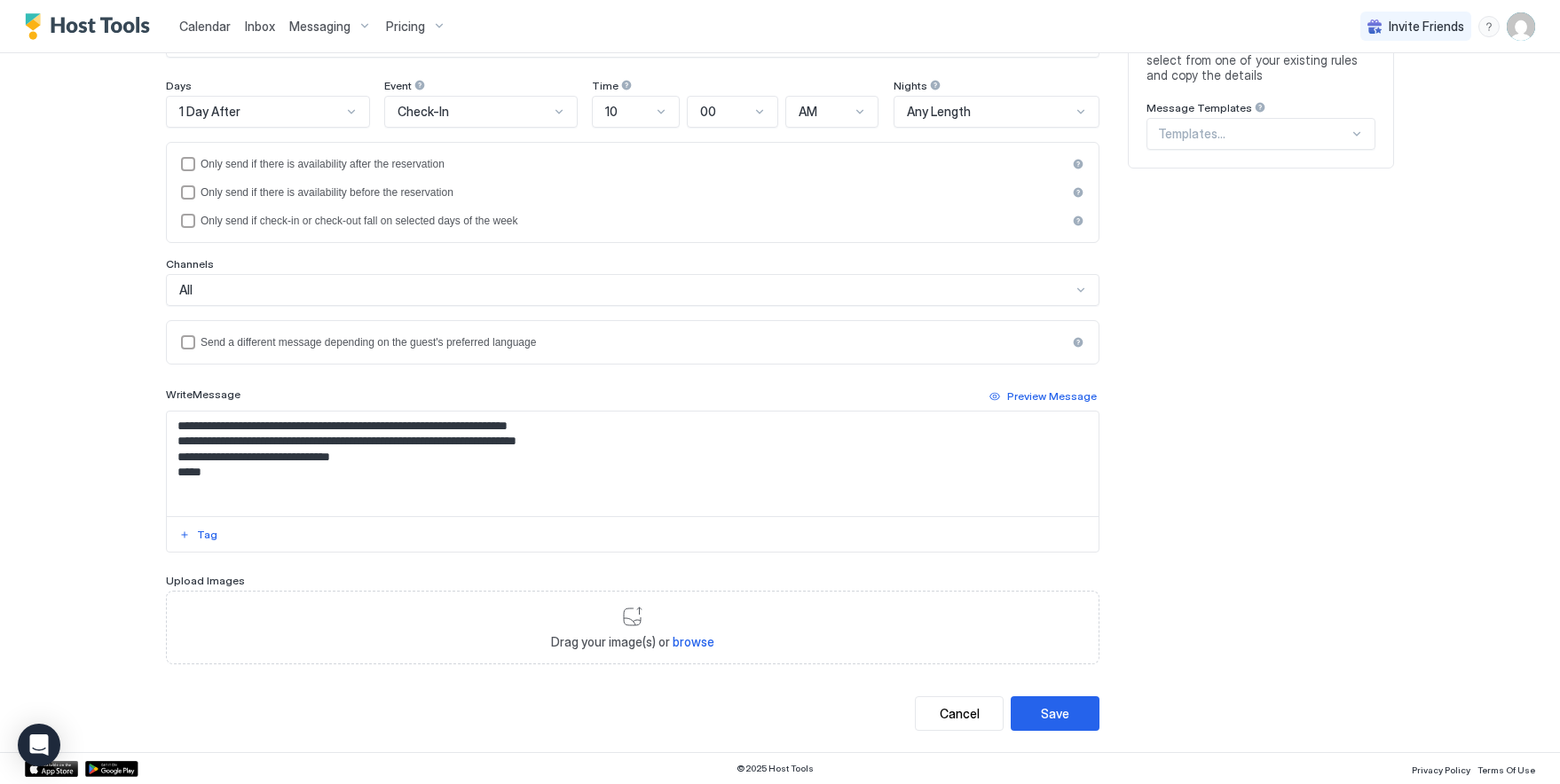
click at [295, 478] on textarea "**********" at bounding box center [632, 464] width 931 height 104
type textarea "**********"
click at [1045, 701] on button "Save" at bounding box center [1055, 713] width 89 height 34
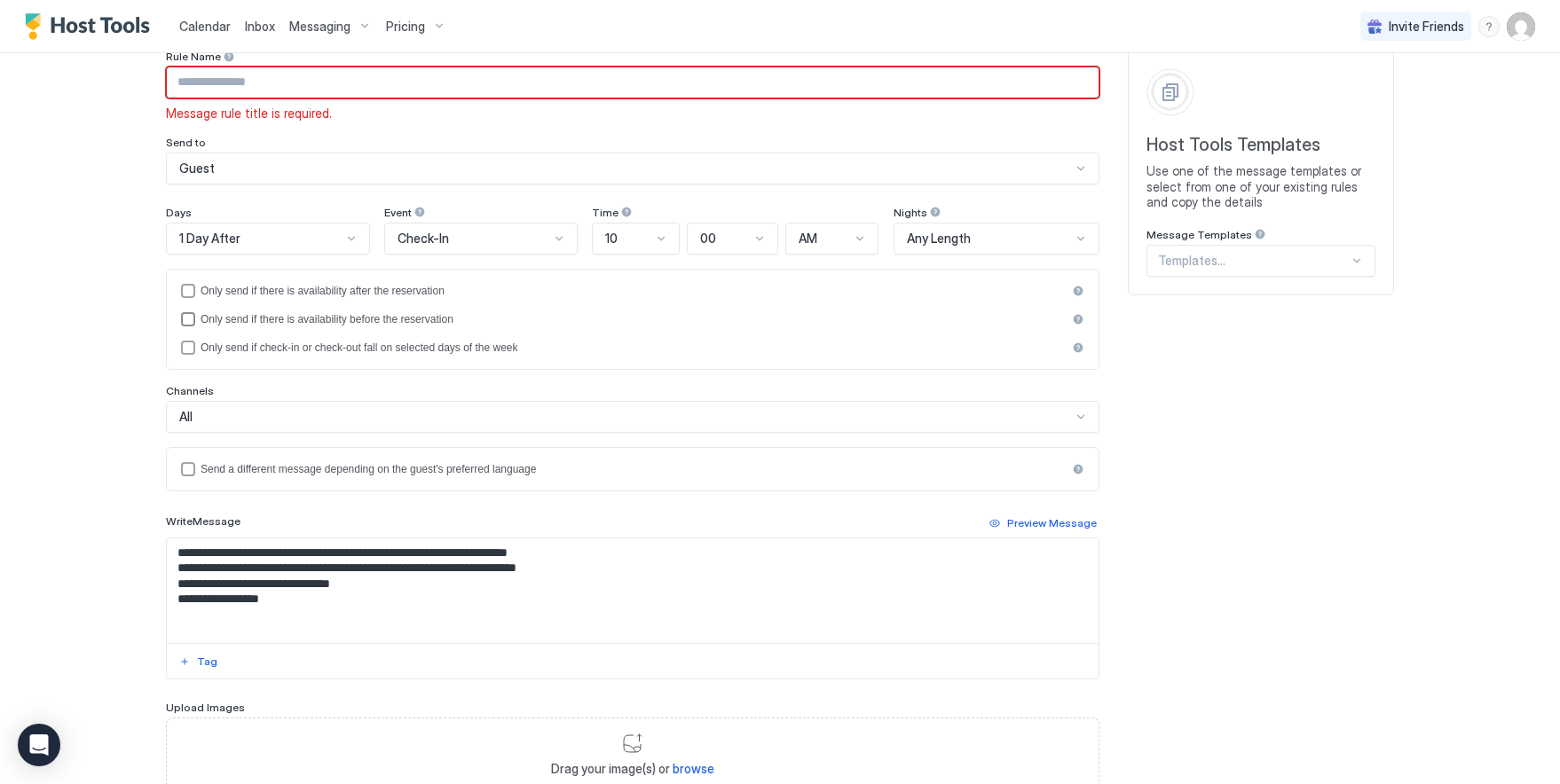
scroll to position [0, 0]
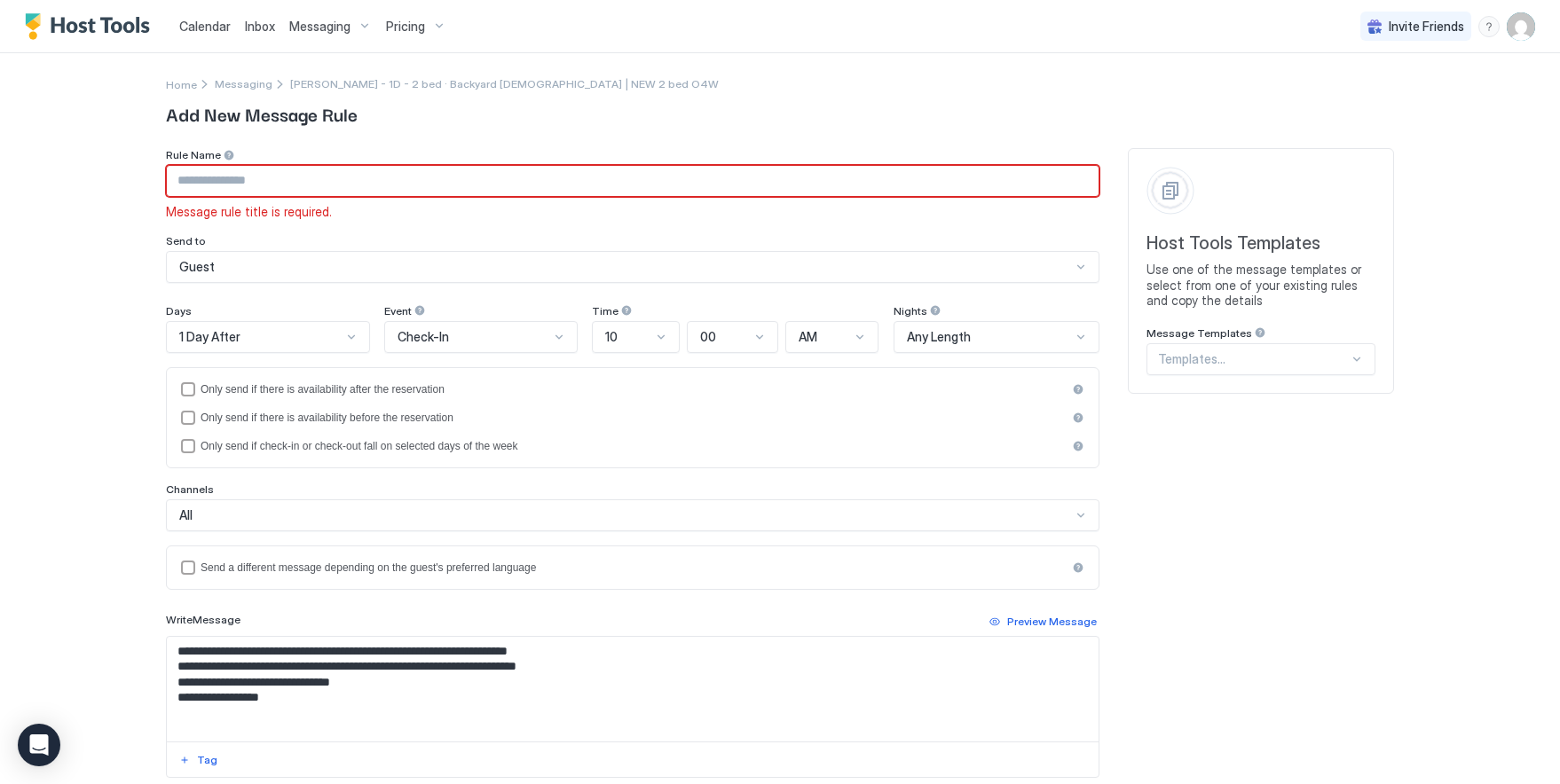
click at [245, 177] on input "Input Field" at bounding box center [632, 180] width 931 height 31
click at [258, 183] on input "**********" at bounding box center [632, 180] width 931 height 31
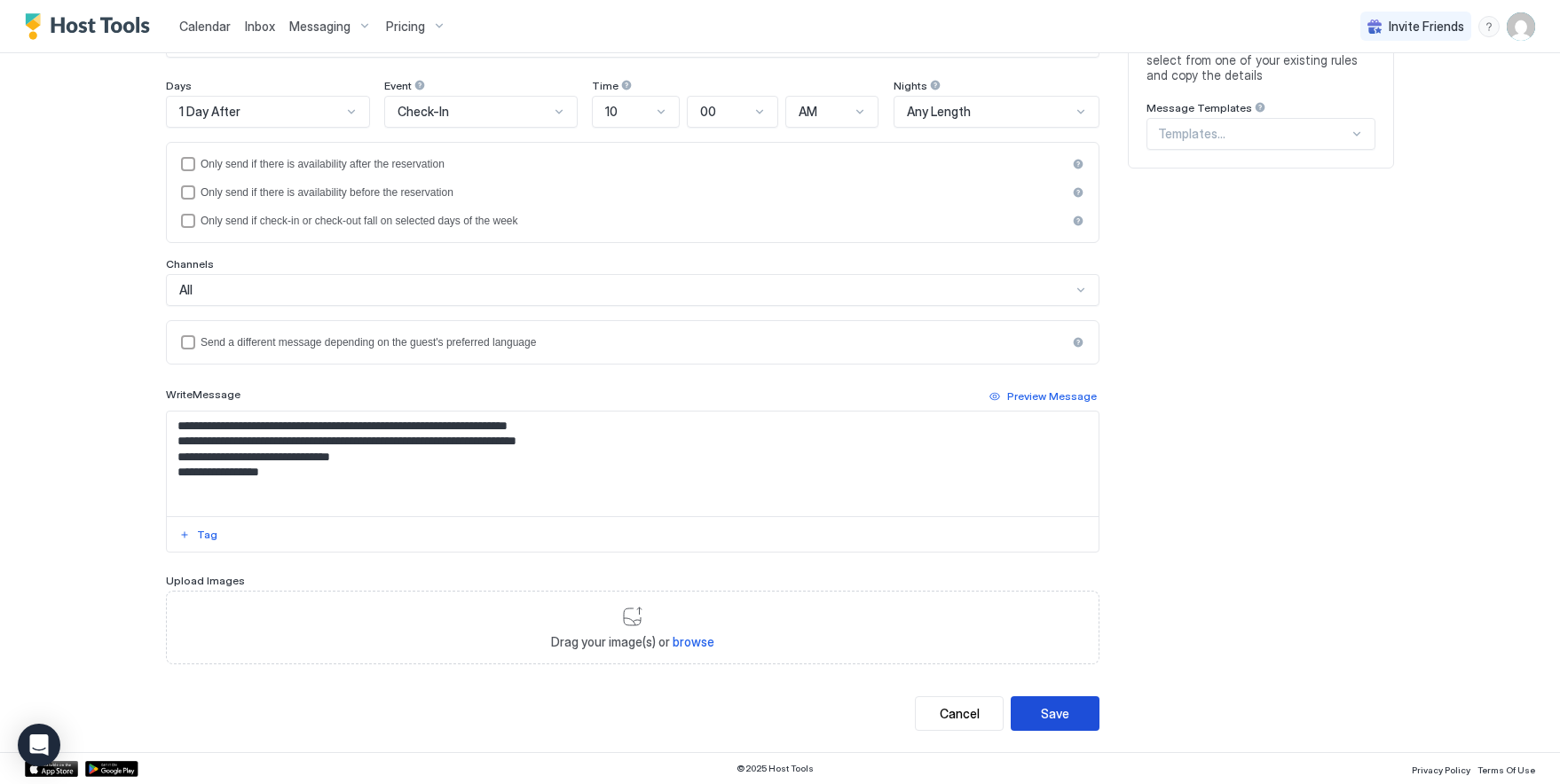
type input "**********"
click at [1059, 707] on div "Save" at bounding box center [1054, 713] width 29 height 19
type textarea "**********"
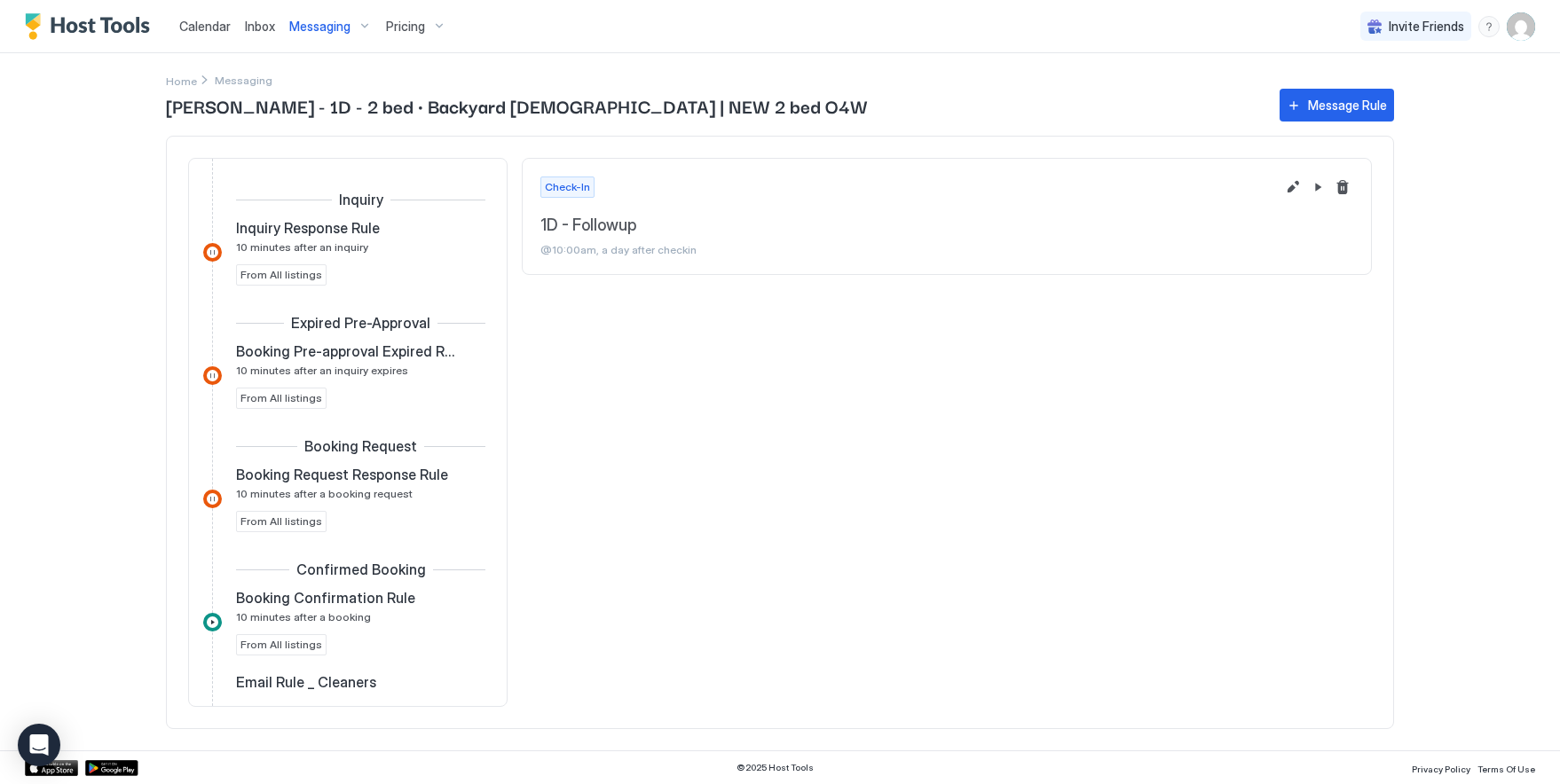
scroll to position [473, 0]
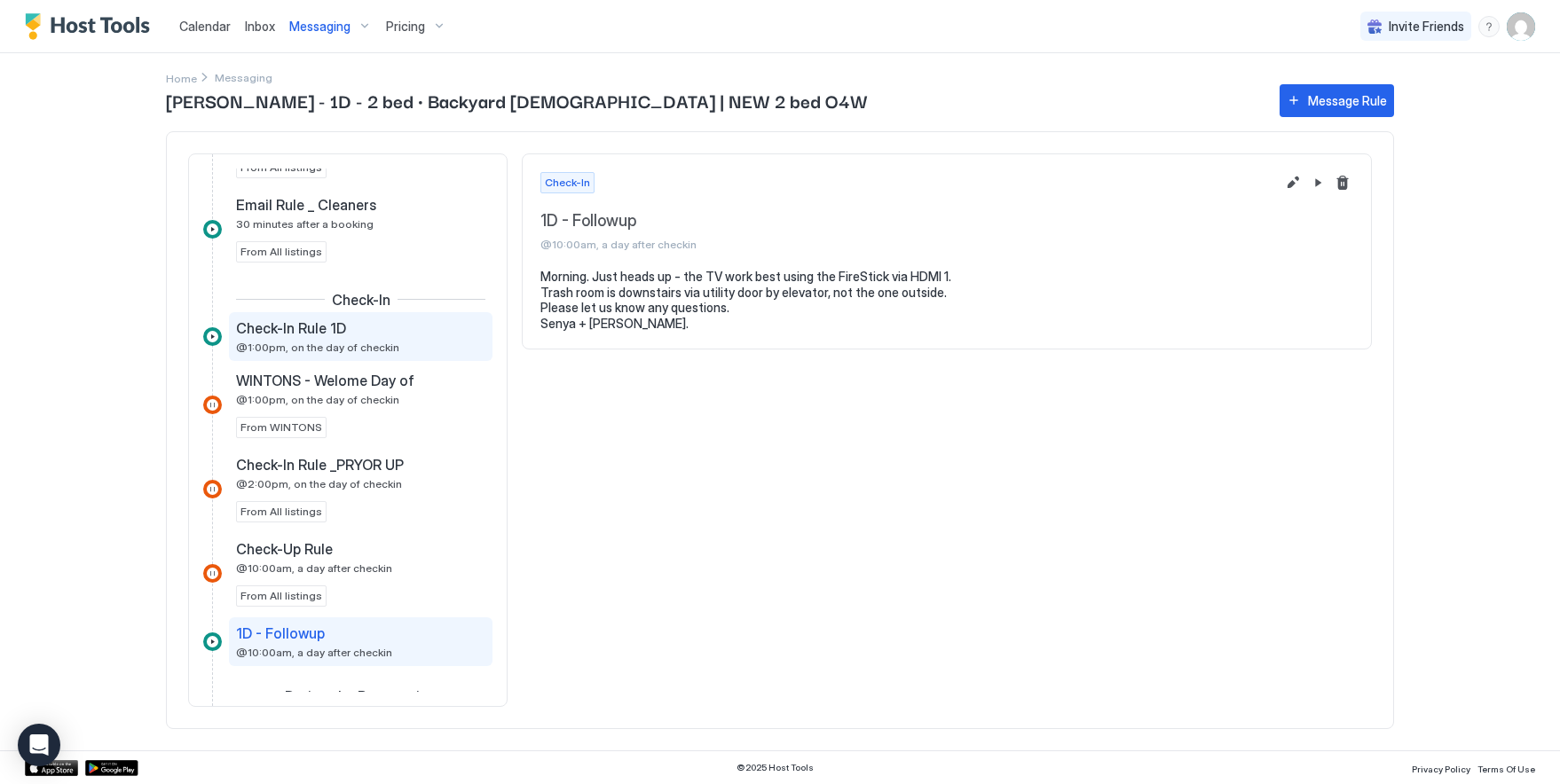
click at [331, 339] on div "Check-In Rule 1D @1:00pm, on the day of checkin" at bounding box center [349, 336] width 225 height 34
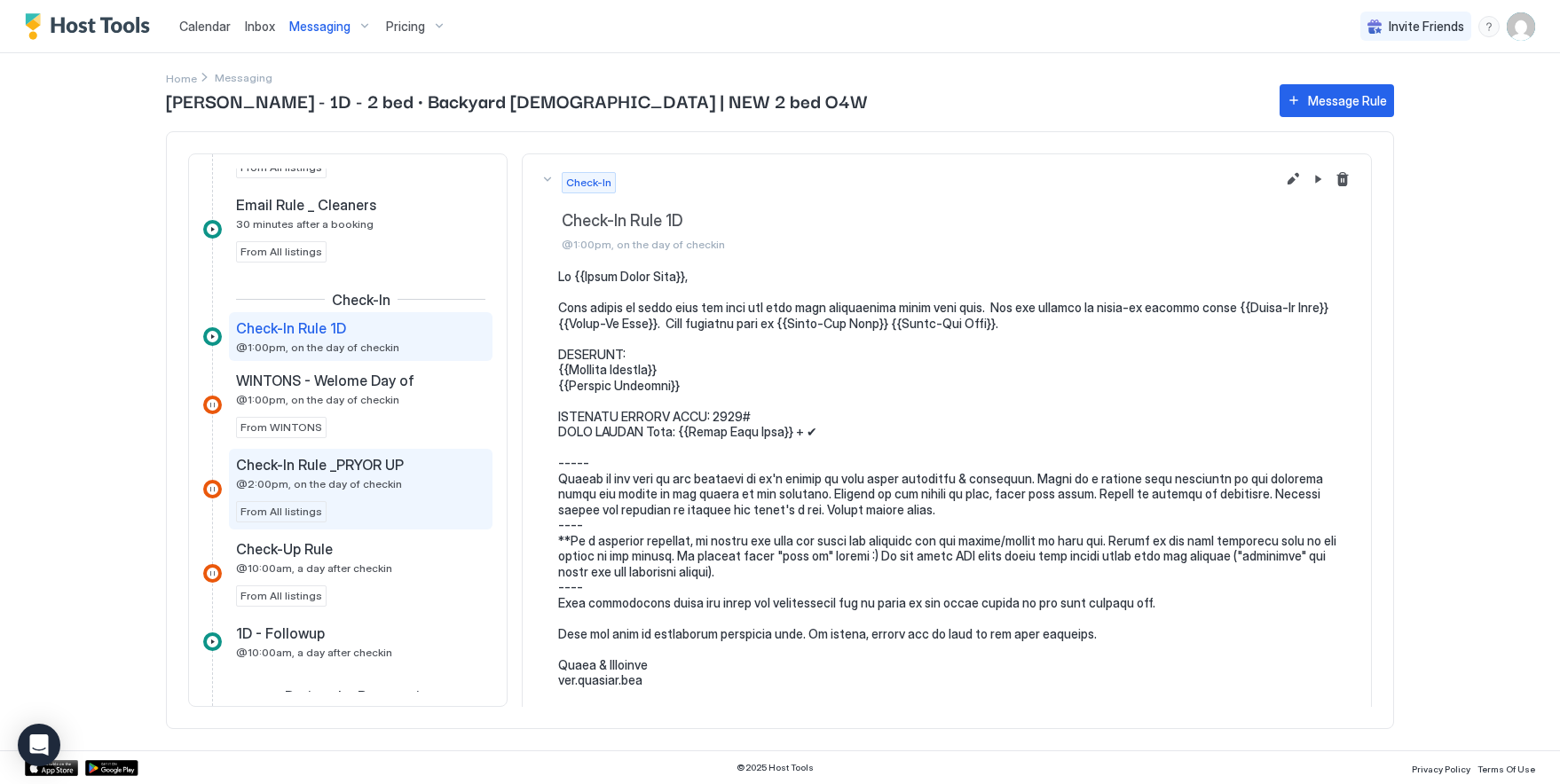
scroll to position [621, 0]
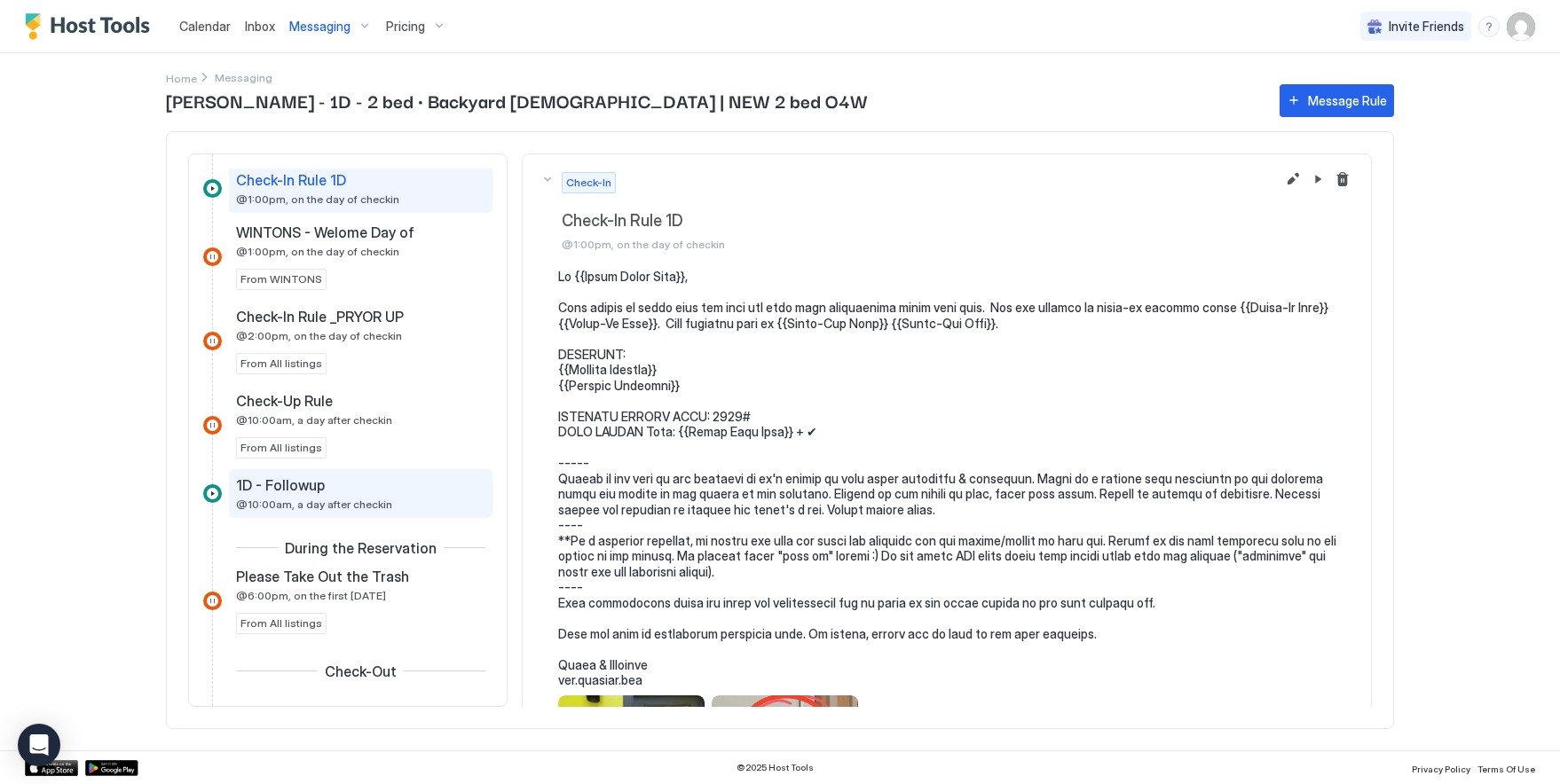
click at [324, 490] on div "1D - Followup" at bounding box center [349, 486] width 225 height 18
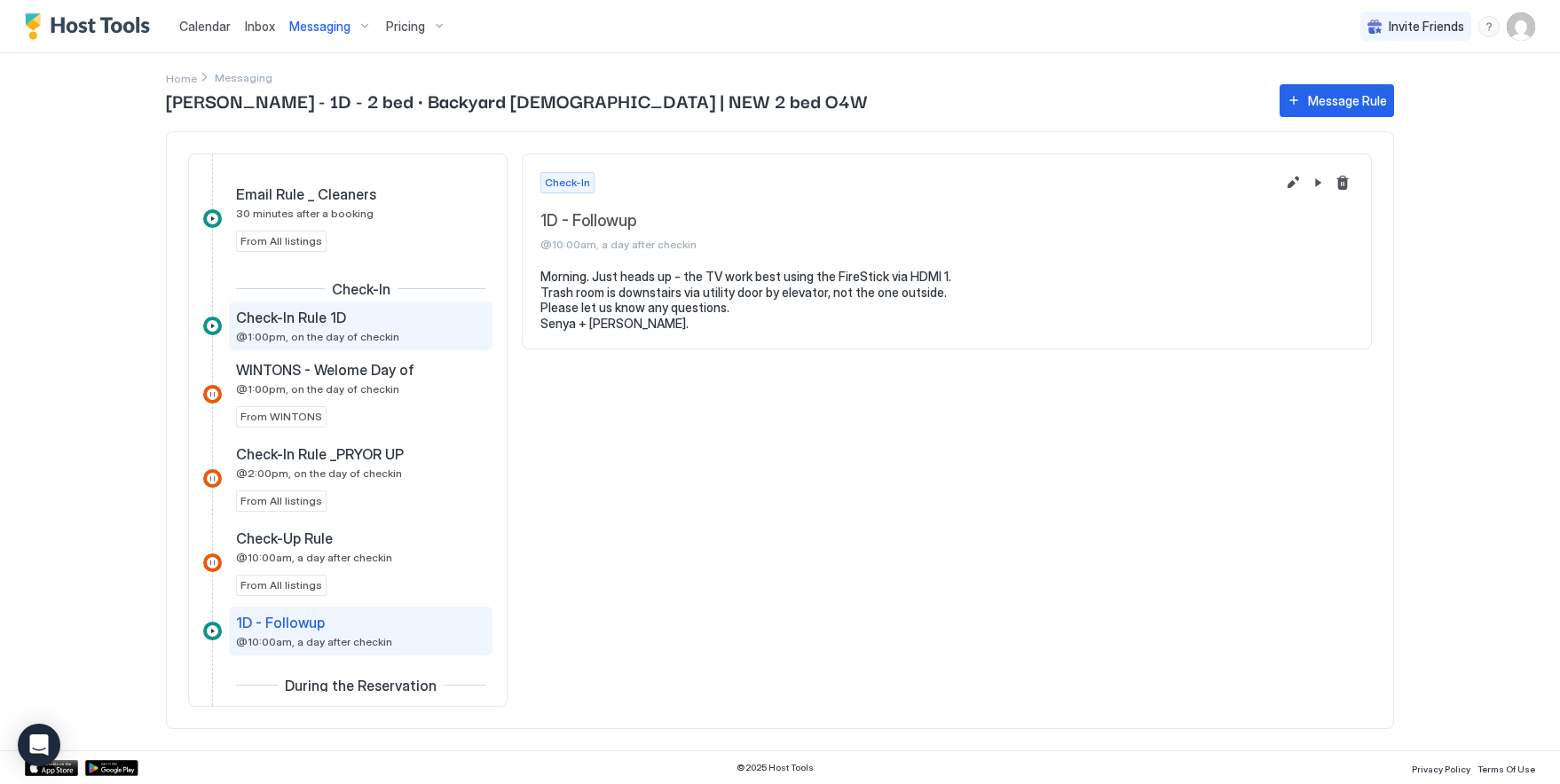
scroll to position [439, 0]
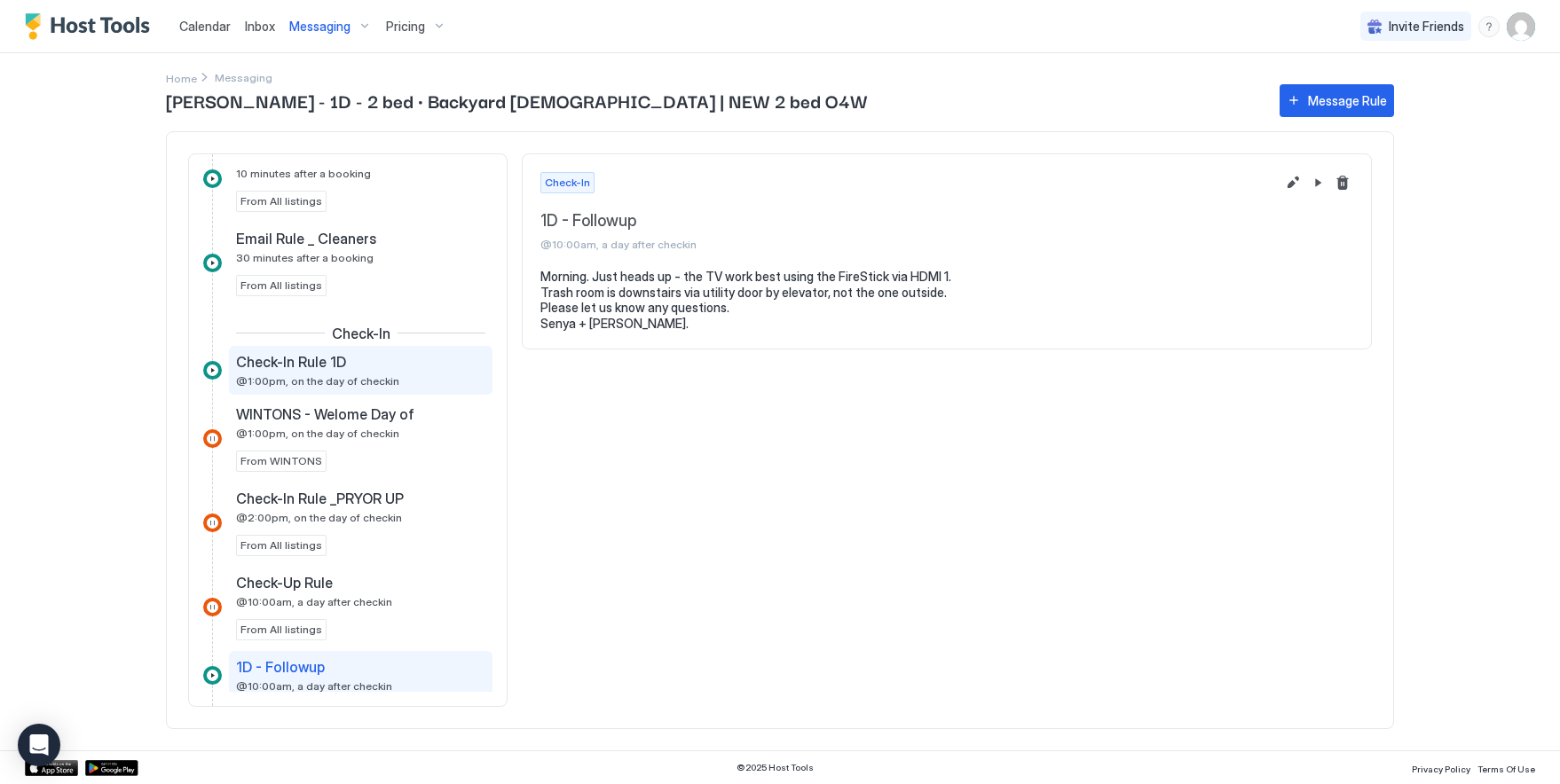
click at [322, 380] on span "@1:00pm, on the day of checkin" at bounding box center [318, 381] width 164 height 14
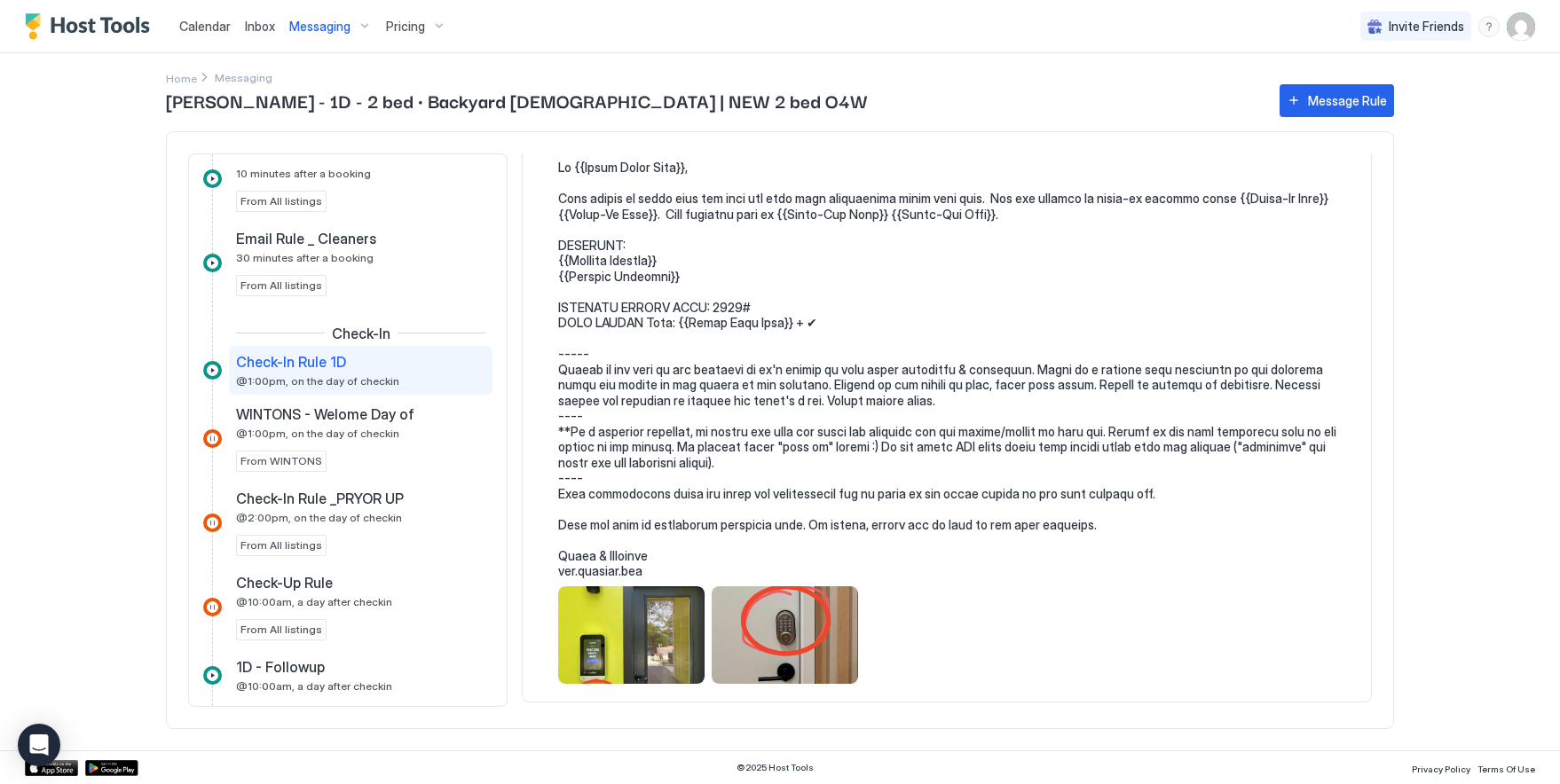
scroll to position [99, 0]
